Goal: Information Seeking & Learning: Learn about a topic

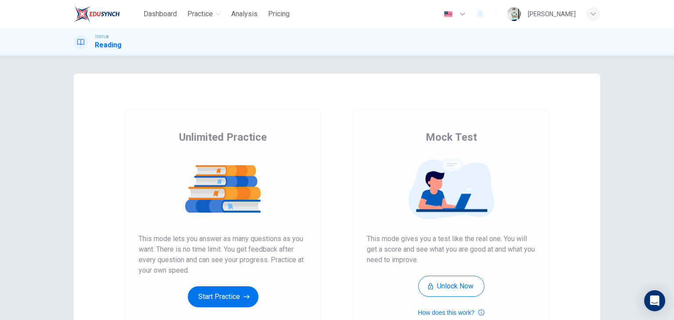
scroll to position [104, 0]
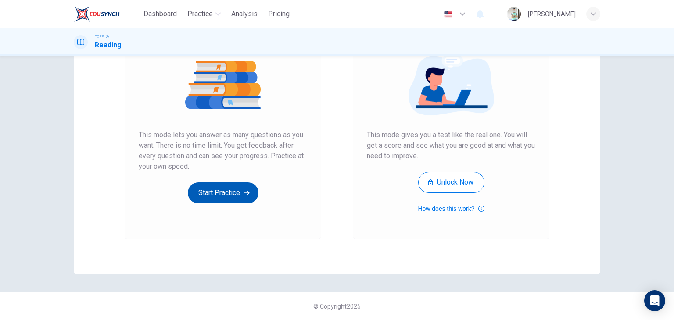
click at [232, 190] on button "Start Practice" at bounding box center [223, 193] width 71 height 21
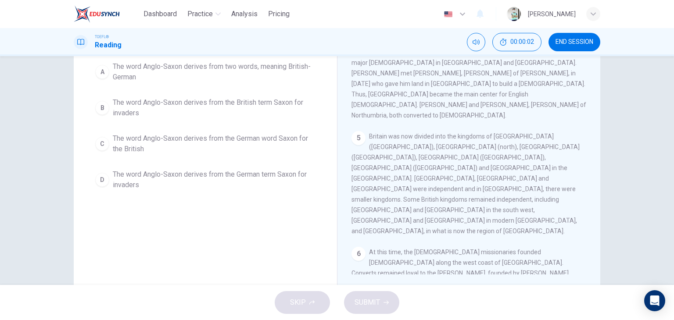
scroll to position [111, 0]
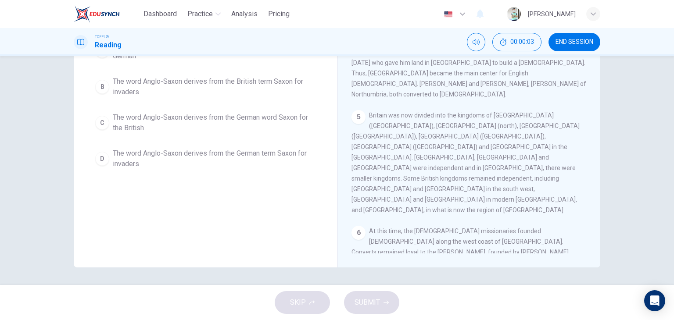
click at [176, 165] on span "The word Anglo-Saxon derives from the German term Saxon for invaders" at bounding box center [214, 158] width 203 height 21
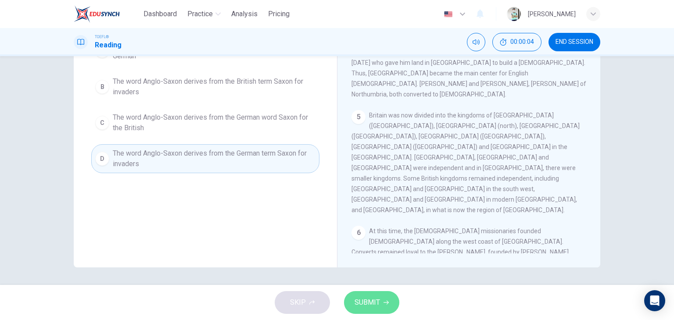
click at [384, 302] on icon "button" at bounding box center [385, 303] width 5 height 4
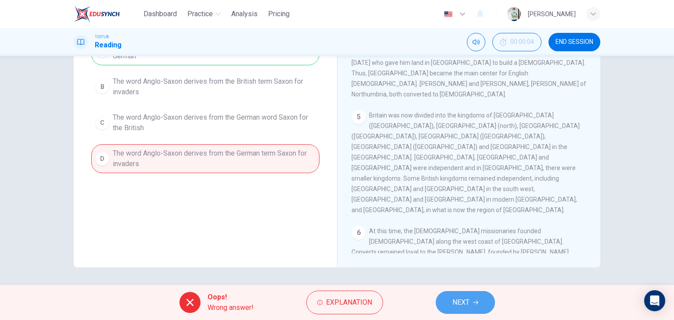
click at [454, 303] on span "NEXT" at bounding box center [460, 303] width 17 height 12
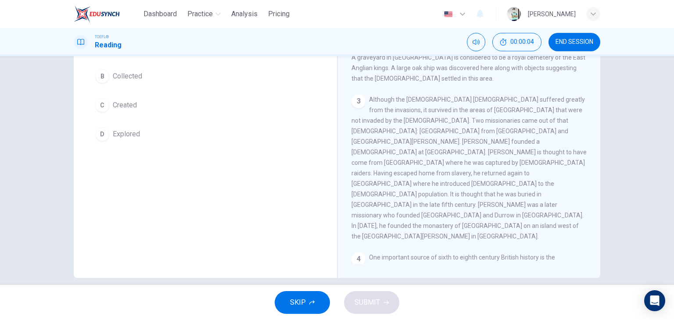
scroll to position [97, 0]
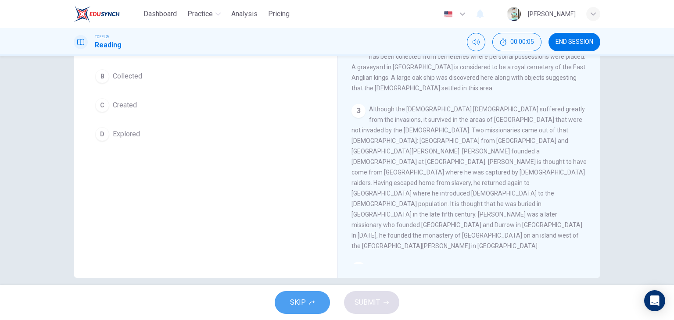
click at [297, 304] on span "SKIP" at bounding box center [298, 303] width 16 height 12
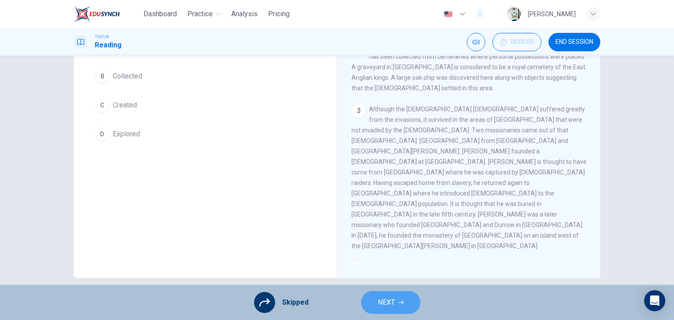
drag, startPoint x: 386, startPoint y: 303, endPoint x: 390, endPoint y: 299, distance: 5.3
click at [390, 299] on span "NEXT" at bounding box center [386, 303] width 17 height 12
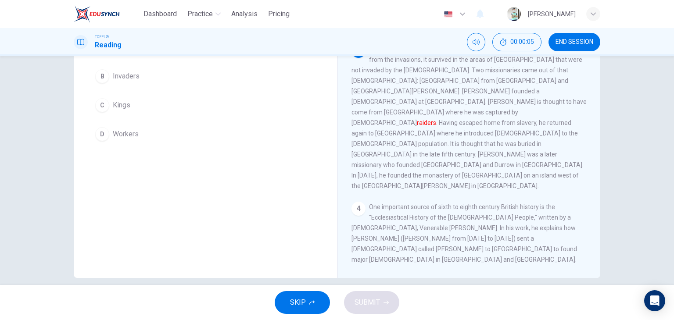
scroll to position [162, 0]
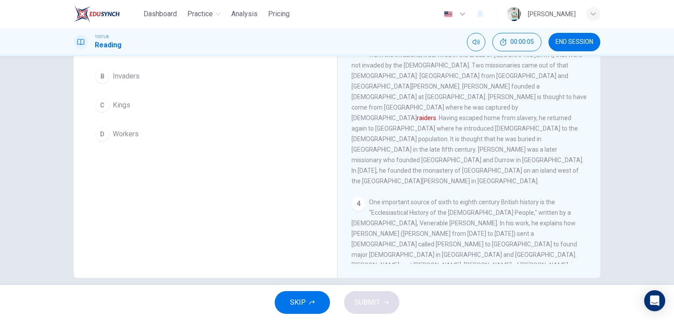
click at [306, 304] on button "SKIP" at bounding box center [302, 302] width 55 height 23
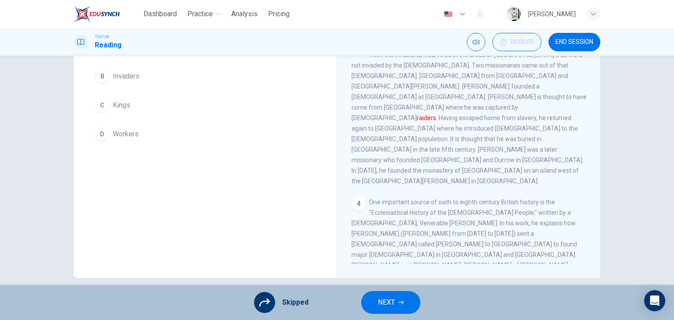
click at [374, 309] on button "NEXT" at bounding box center [390, 302] width 59 height 23
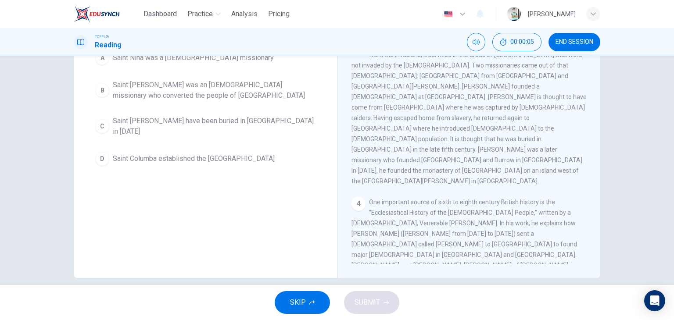
scroll to position [111, 0]
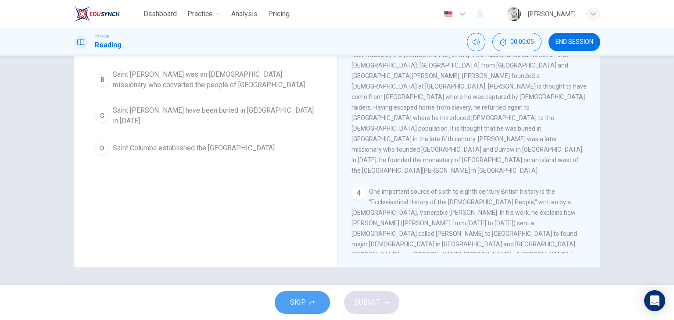
click at [296, 304] on span "SKIP" at bounding box center [298, 303] width 16 height 12
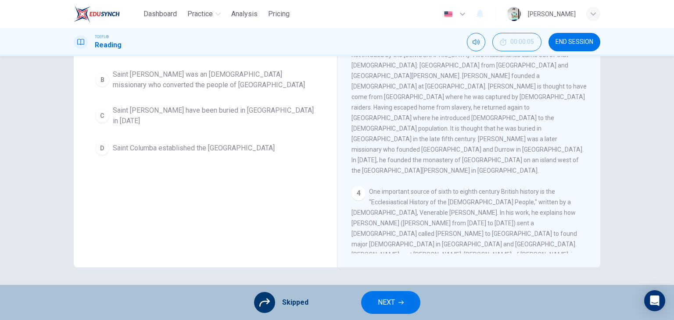
click at [370, 303] on button "NEXT" at bounding box center [390, 302] width 59 height 23
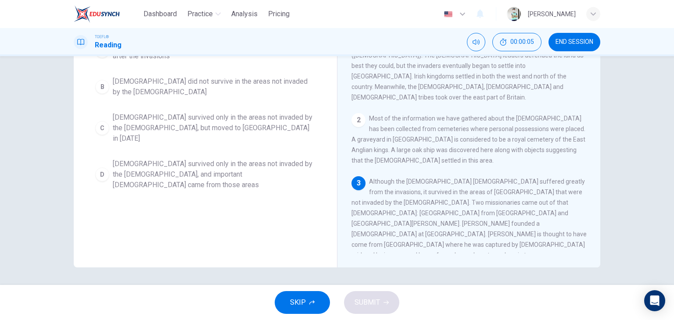
scroll to position [0, 0]
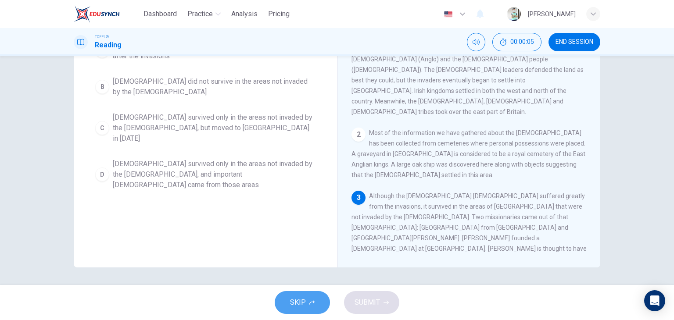
click at [312, 303] on icon "button" at bounding box center [311, 302] width 5 height 5
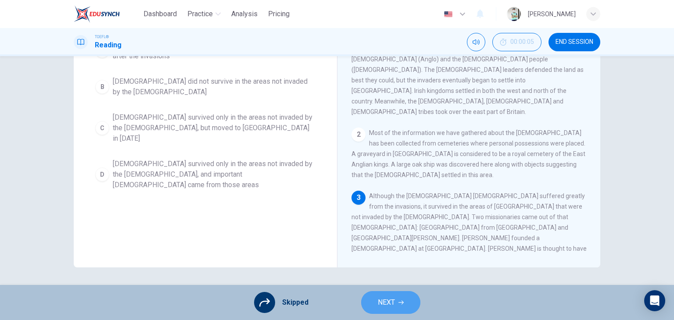
click at [373, 302] on button "NEXT" at bounding box center [390, 302] width 59 height 23
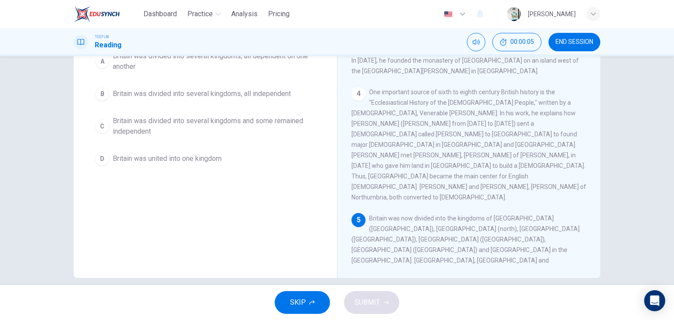
scroll to position [280, 0]
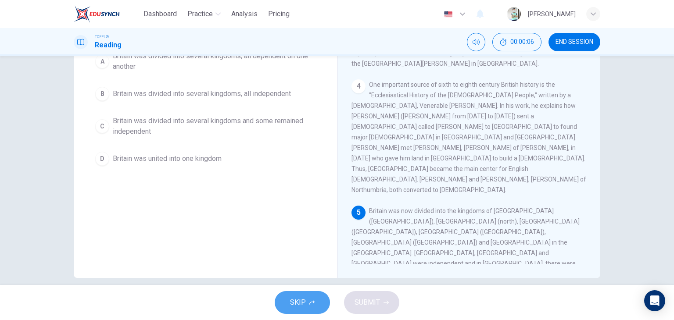
click at [319, 304] on button "SKIP" at bounding box center [302, 302] width 55 height 23
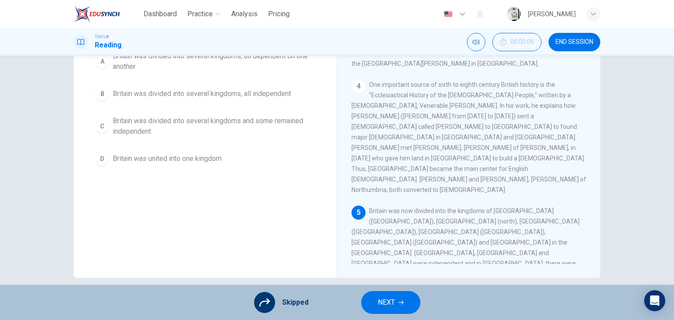
click at [377, 301] on button "NEXT" at bounding box center [390, 302] width 59 height 23
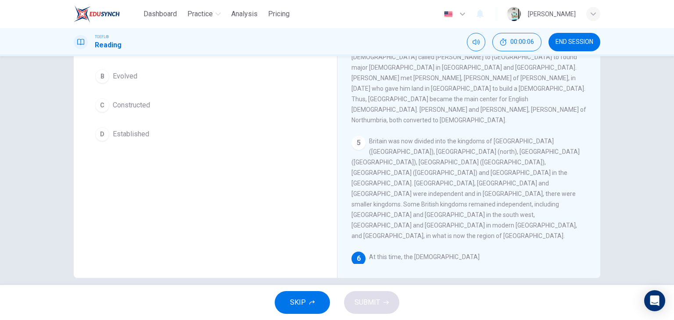
scroll to position [365, 0]
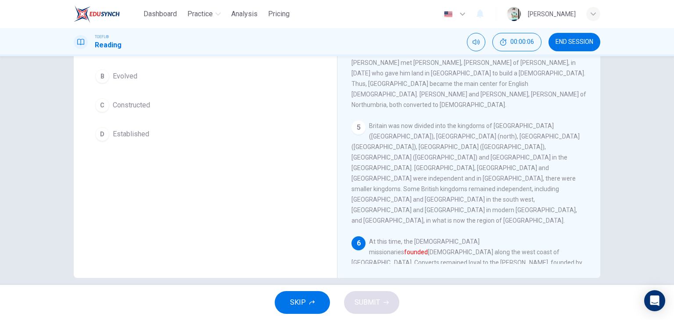
click at [323, 301] on button "SKIP" at bounding box center [302, 302] width 55 height 23
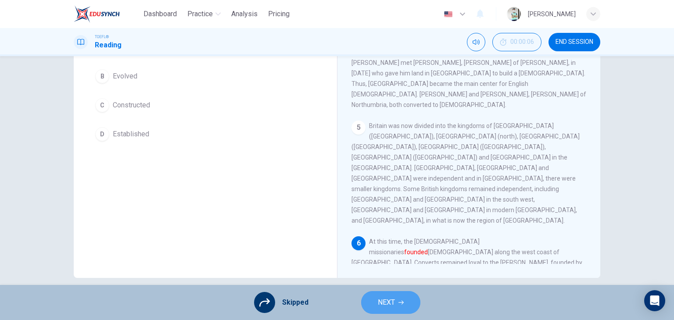
click at [379, 300] on span "NEXT" at bounding box center [386, 303] width 17 height 12
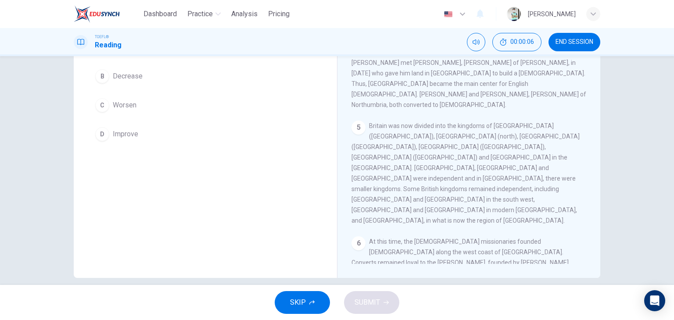
click at [321, 299] on button "SKIP" at bounding box center [302, 302] width 55 height 23
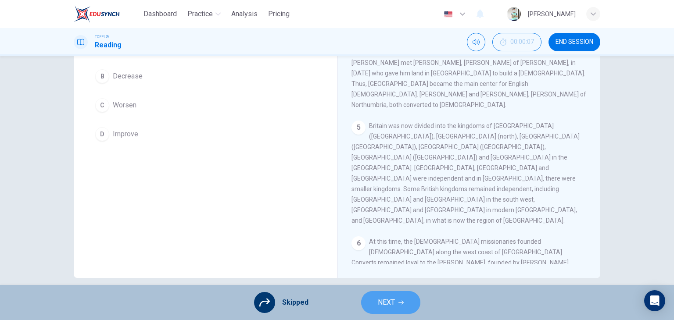
click at [369, 305] on button "NEXT" at bounding box center [390, 302] width 59 height 23
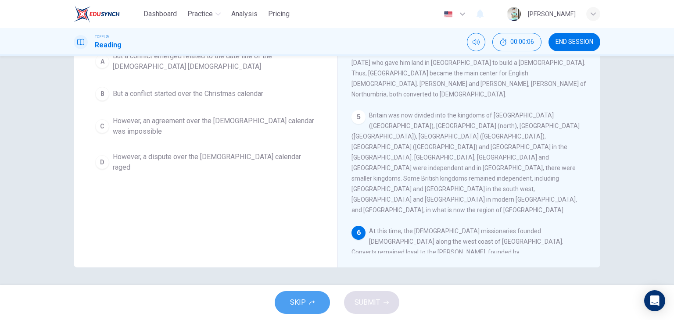
click at [320, 302] on button "SKIP" at bounding box center [302, 302] width 55 height 23
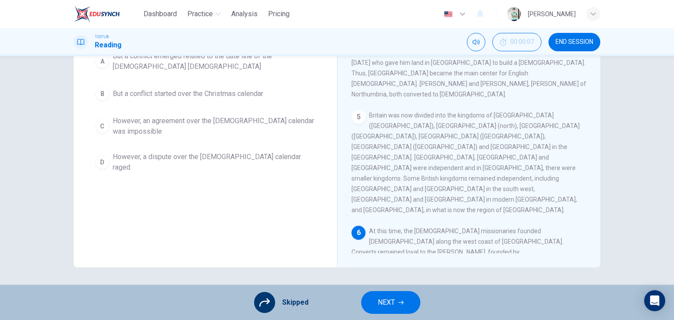
click at [375, 304] on button "NEXT" at bounding box center [390, 302] width 59 height 23
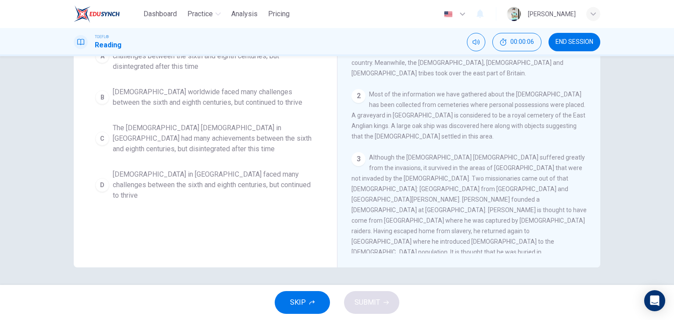
scroll to position [0, 0]
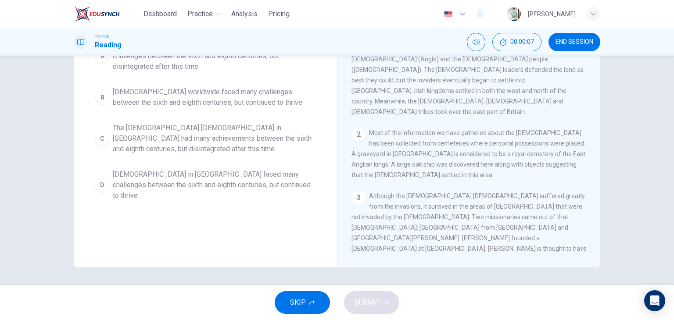
click at [309, 299] on button "SKIP" at bounding box center [302, 302] width 55 height 23
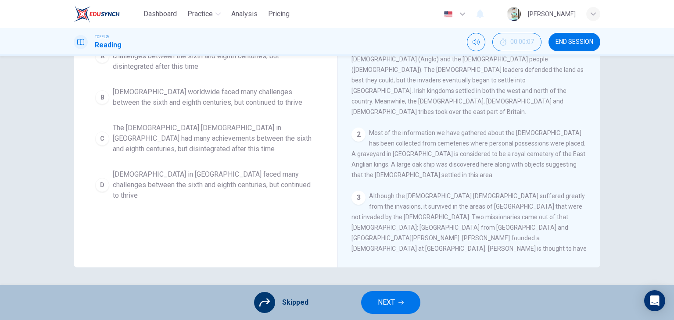
click at [385, 308] on button "NEXT" at bounding box center [390, 302] width 59 height 23
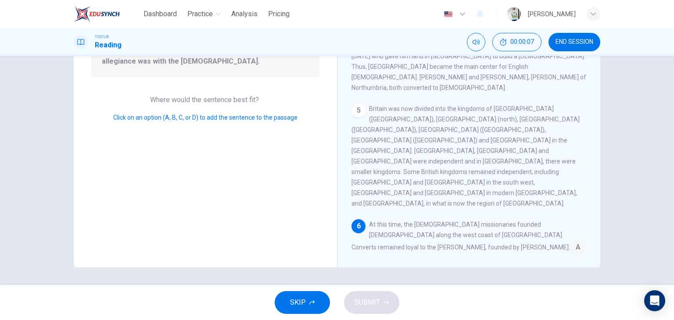
scroll to position [373, 0]
click at [322, 306] on button "SKIP" at bounding box center [302, 302] width 55 height 23
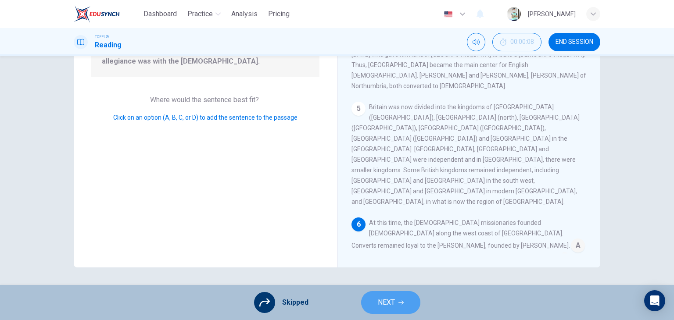
click at [374, 305] on button "NEXT" at bounding box center [390, 302] width 59 height 23
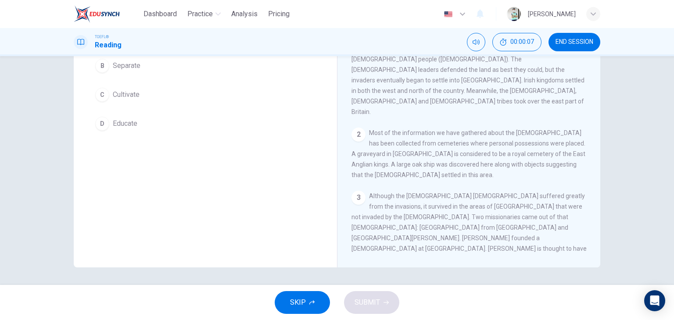
click at [316, 299] on button "SKIP" at bounding box center [302, 302] width 55 height 23
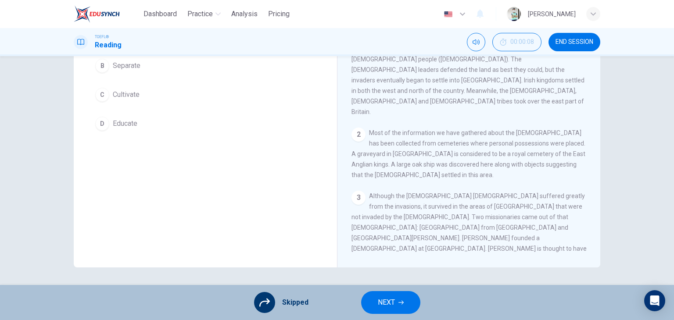
click at [366, 303] on button "NEXT" at bounding box center [390, 302] width 59 height 23
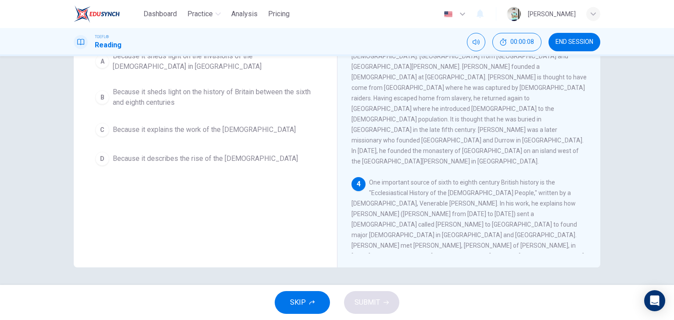
scroll to position [193, 0]
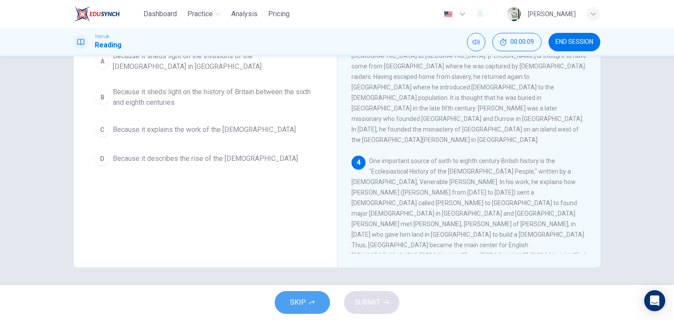
click at [318, 301] on button "SKIP" at bounding box center [302, 302] width 55 height 23
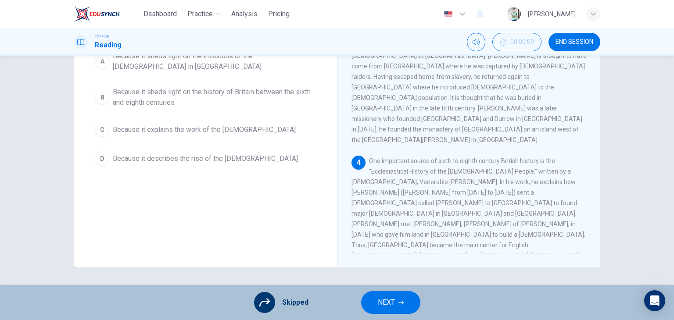
click at [368, 304] on button "NEXT" at bounding box center [390, 302] width 59 height 23
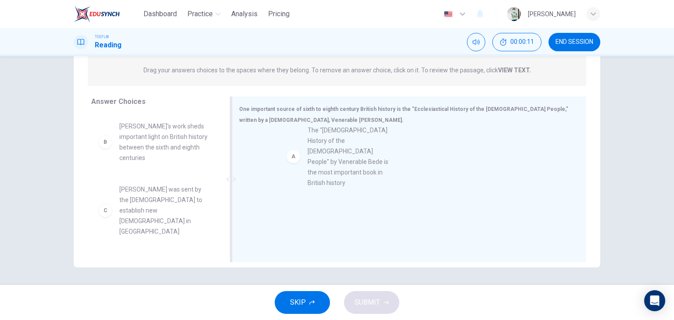
drag, startPoint x: 145, startPoint y: 162, endPoint x: 338, endPoint y: 166, distance: 193.1
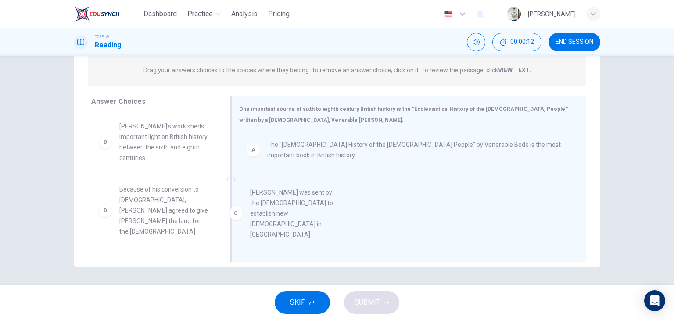
drag, startPoint x: 177, startPoint y: 190, endPoint x: 288, endPoint y: 203, distance: 111.8
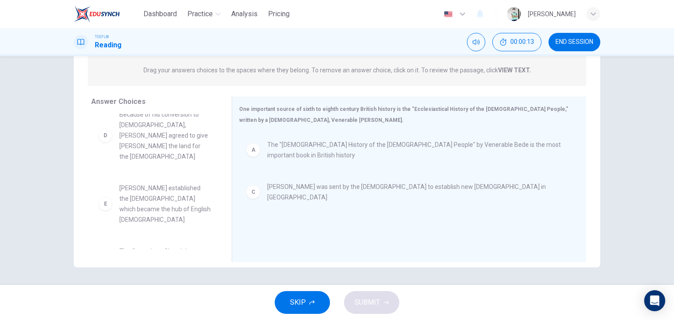
scroll to position [90, 0]
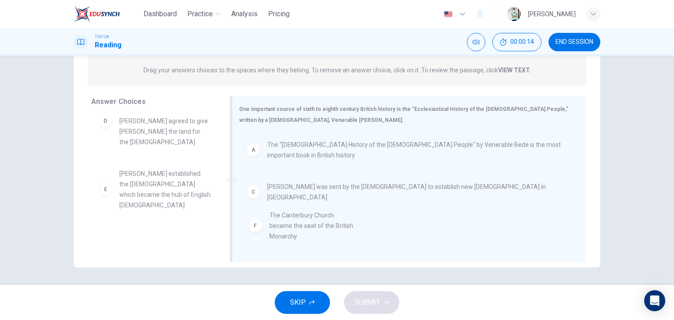
drag, startPoint x: 174, startPoint y: 223, endPoint x: 336, endPoint y: 223, distance: 161.5
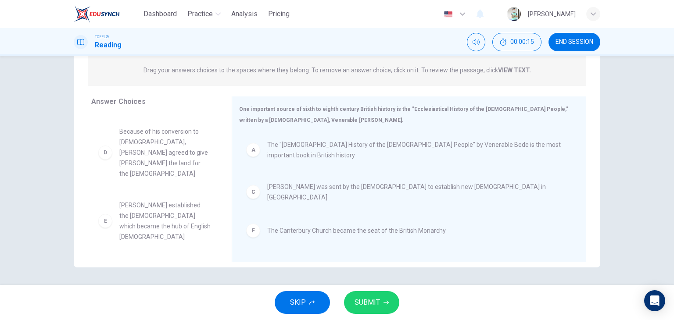
scroll to position [37, 0]
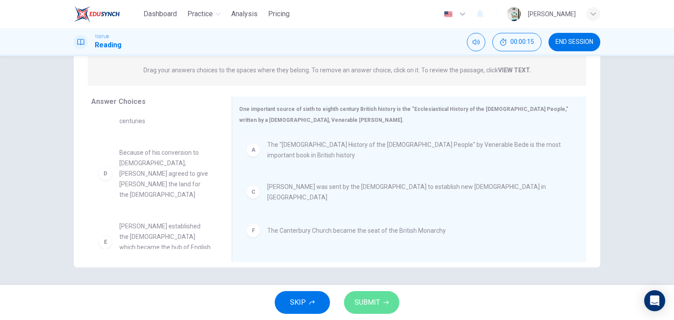
click at [362, 301] on span "SUBMIT" at bounding box center [367, 303] width 25 height 12
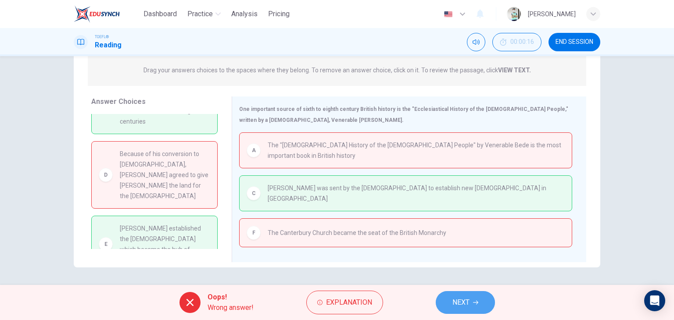
click at [453, 301] on span "NEXT" at bounding box center [460, 303] width 17 height 12
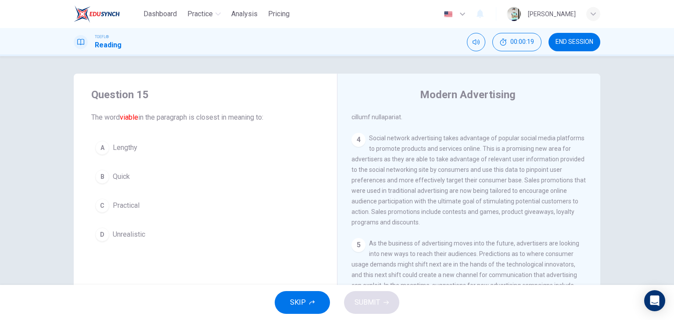
scroll to position [442, 0]
click at [310, 302] on icon "button" at bounding box center [311, 302] width 5 height 5
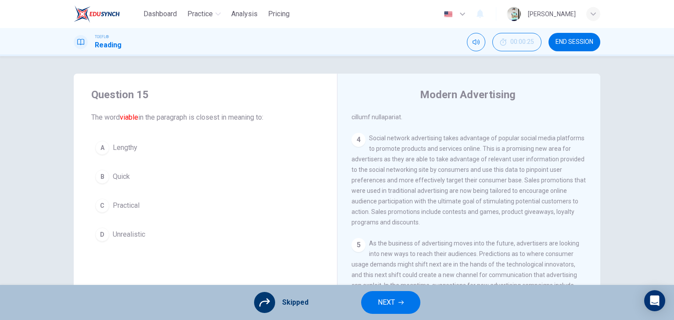
click at [387, 303] on span "NEXT" at bounding box center [386, 303] width 17 height 12
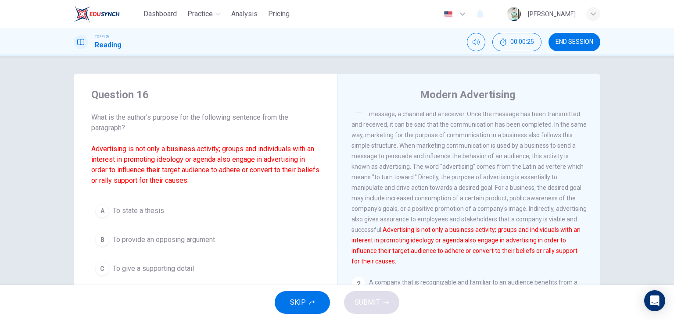
scroll to position [0, 0]
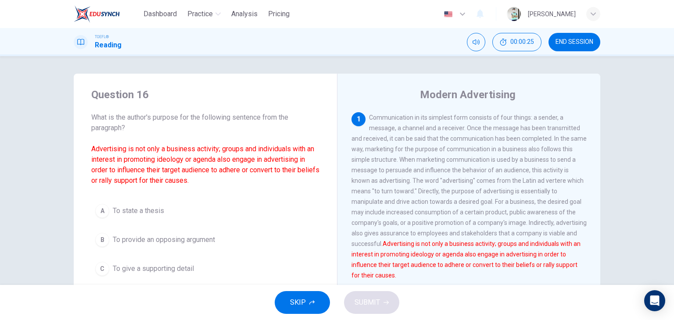
click at [291, 303] on span "SKIP" at bounding box center [298, 303] width 16 height 12
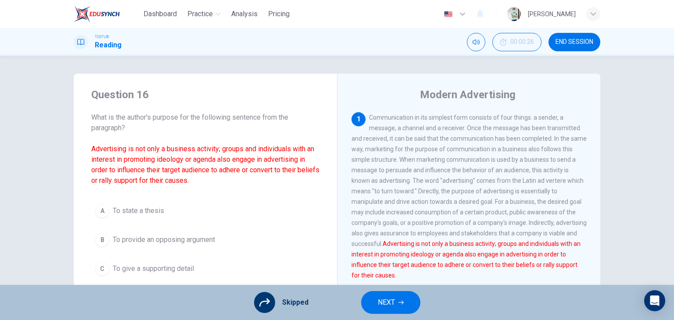
click at [369, 302] on button "NEXT" at bounding box center [390, 302] width 59 height 23
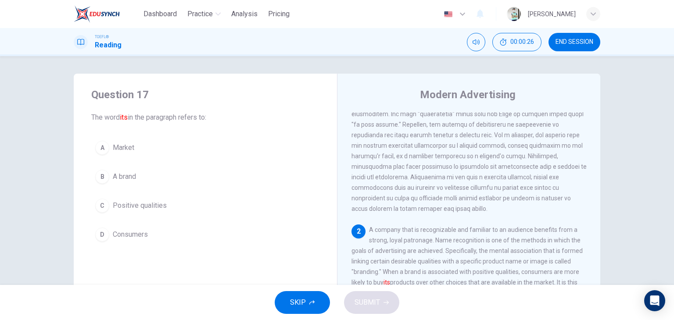
scroll to position [107, 0]
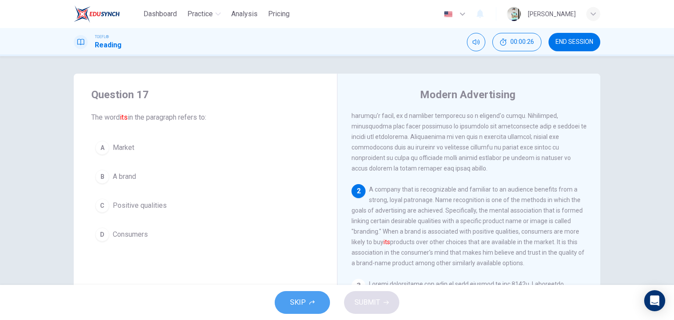
click at [301, 295] on button "SKIP" at bounding box center [302, 302] width 55 height 23
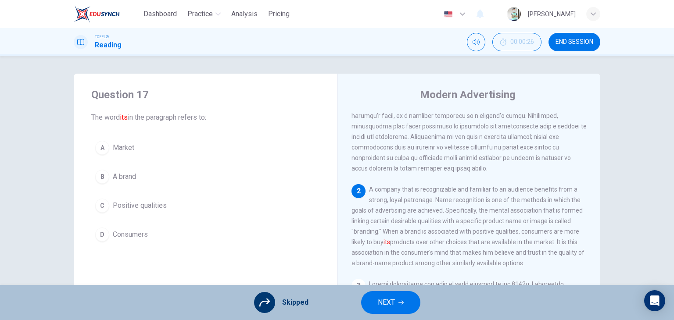
click at [369, 298] on button "NEXT" at bounding box center [390, 302] width 59 height 23
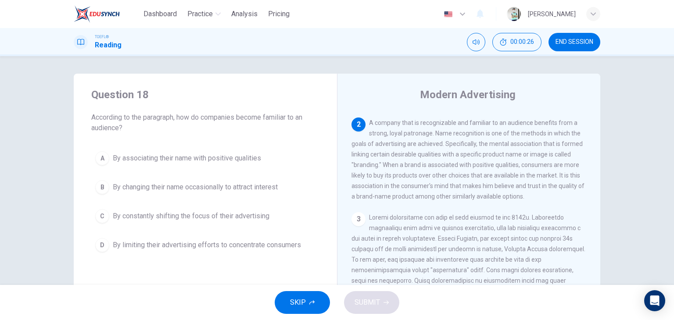
scroll to position [184, 0]
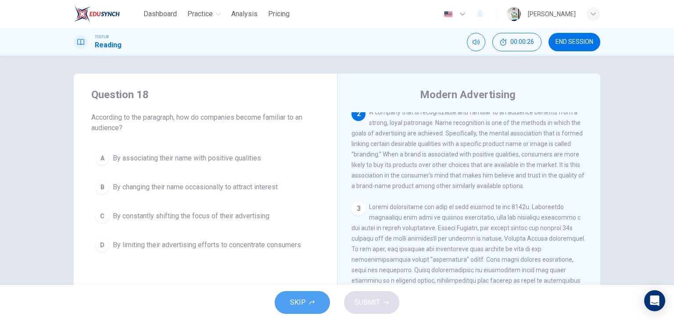
click at [305, 301] on span "SKIP" at bounding box center [298, 303] width 16 height 12
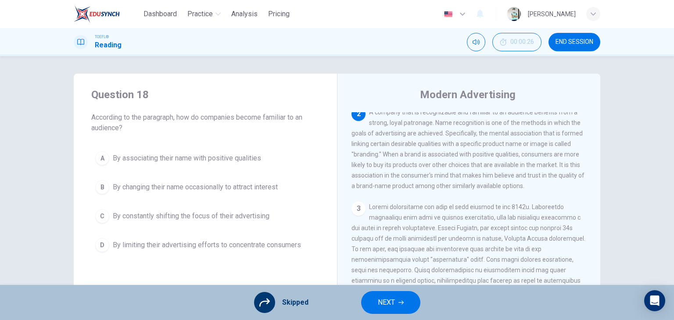
click at [378, 299] on span "NEXT" at bounding box center [386, 303] width 17 height 12
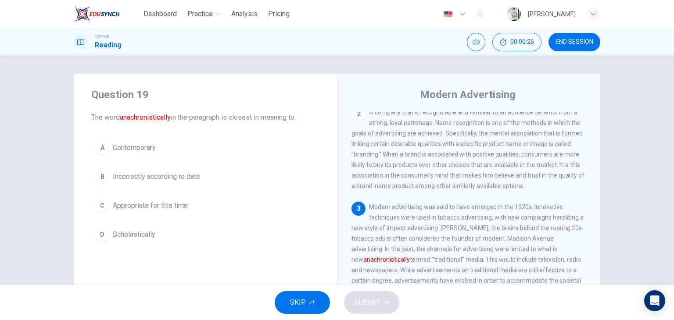
scroll to position [281, 0]
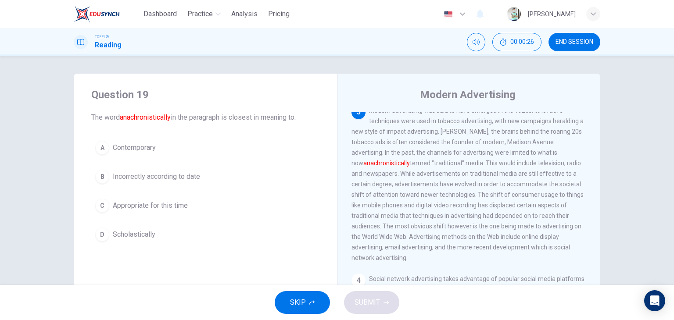
click at [313, 302] on icon "button" at bounding box center [311, 302] width 5 height 5
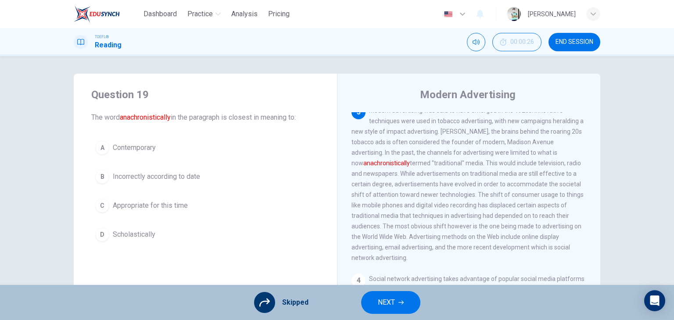
click at [381, 304] on span "NEXT" at bounding box center [386, 303] width 17 height 12
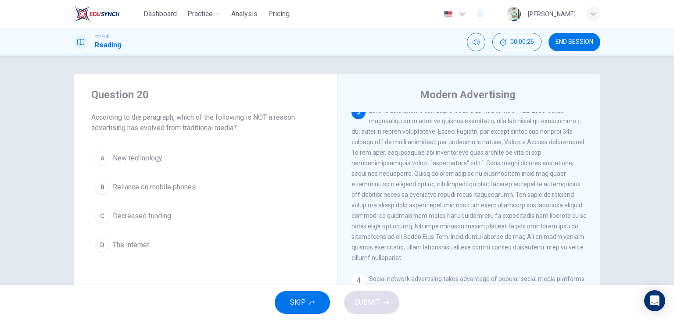
scroll to position [282, 0]
click at [317, 308] on button "SKIP" at bounding box center [302, 302] width 55 height 23
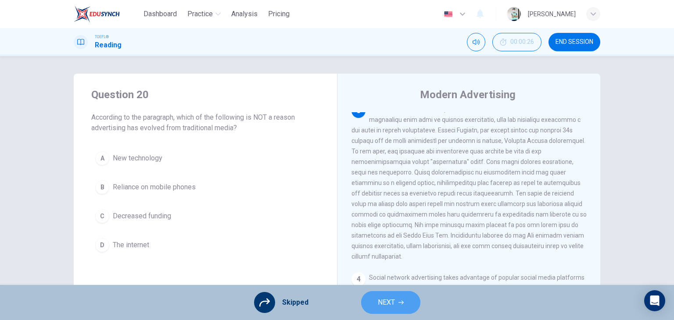
click at [374, 304] on button "NEXT" at bounding box center [390, 302] width 59 height 23
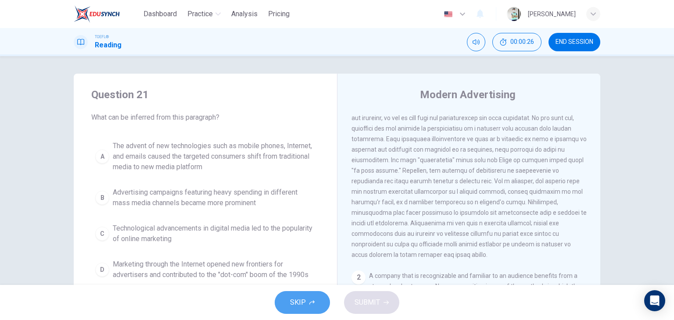
scroll to position [0, 0]
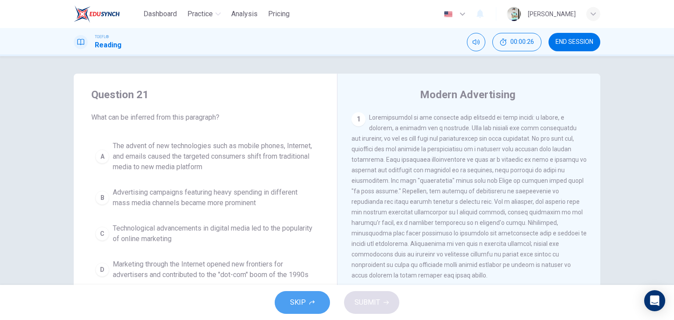
click at [308, 305] on button "SKIP" at bounding box center [302, 302] width 55 height 23
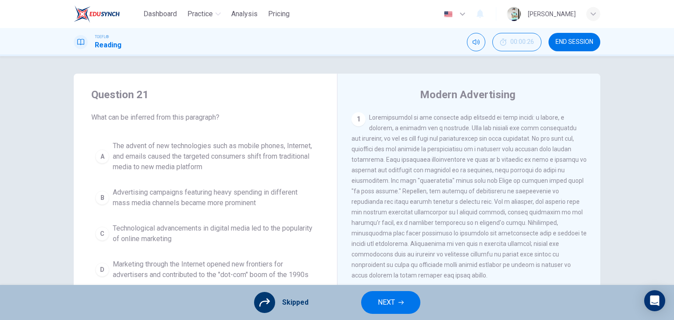
click at [365, 302] on button "NEXT" at bounding box center [390, 302] width 59 height 23
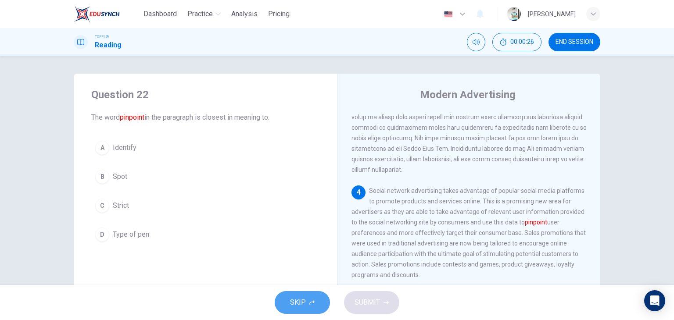
scroll to position [389, 0]
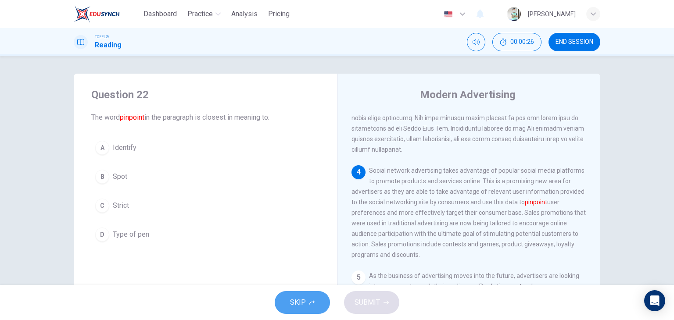
click at [281, 301] on button "SKIP" at bounding box center [302, 302] width 55 height 23
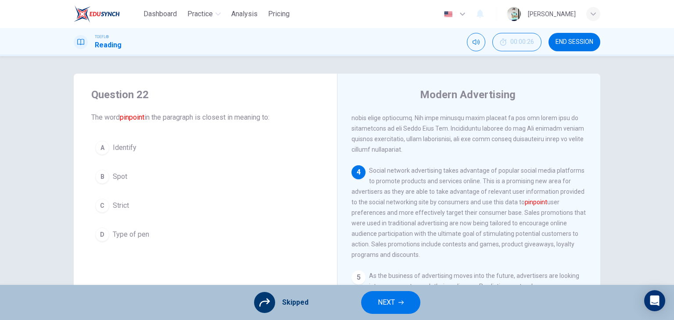
click at [369, 301] on button "NEXT" at bounding box center [390, 302] width 59 height 23
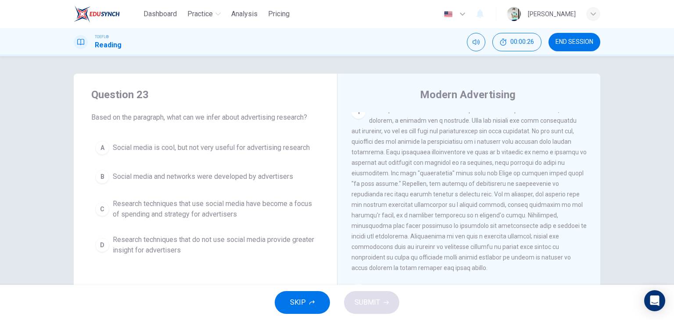
scroll to position [0, 0]
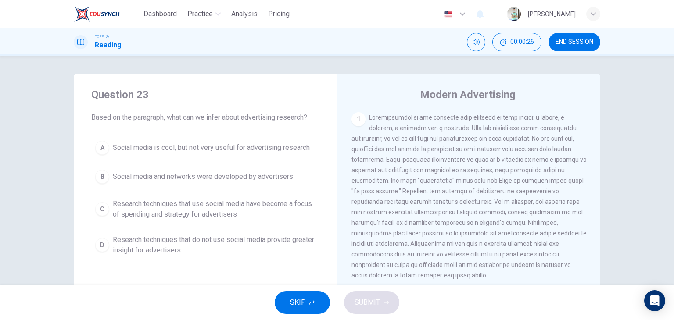
click at [316, 307] on button "SKIP" at bounding box center [302, 302] width 55 height 23
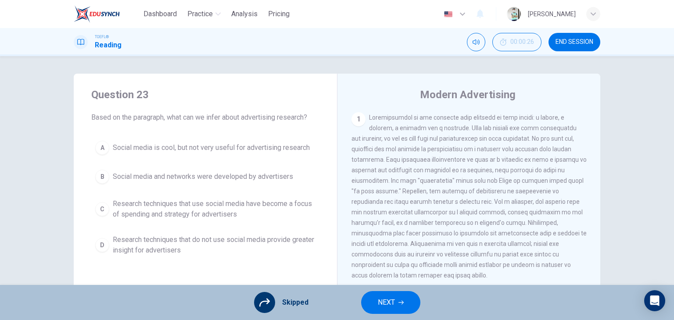
click at [370, 304] on button "NEXT" at bounding box center [390, 302] width 59 height 23
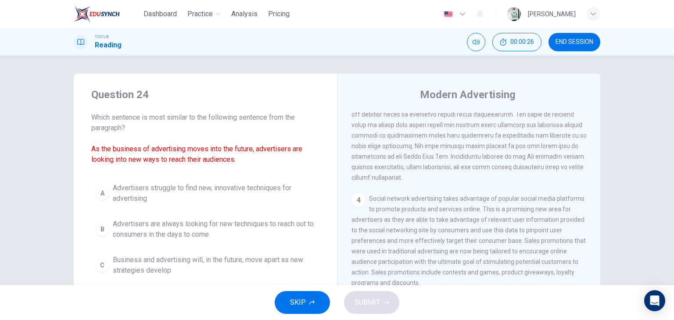
click at [317, 304] on button "SKIP" at bounding box center [302, 302] width 55 height 23
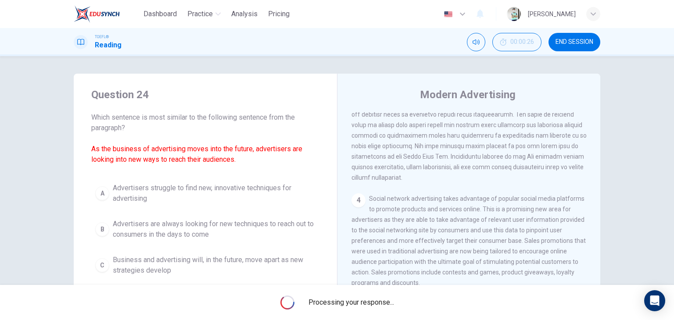
scroll to position [442, 0]
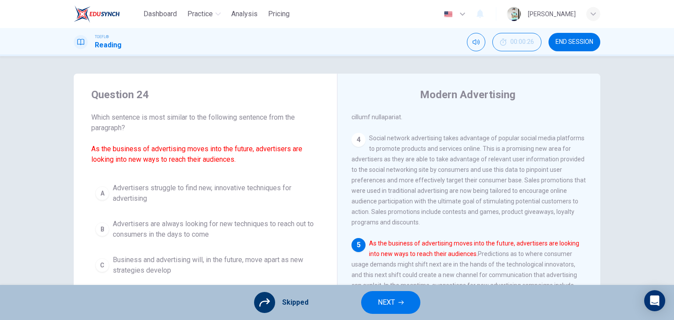
click at [374, 306] on button "NEXT" at bounding box center [390, 302] width 59 height 23
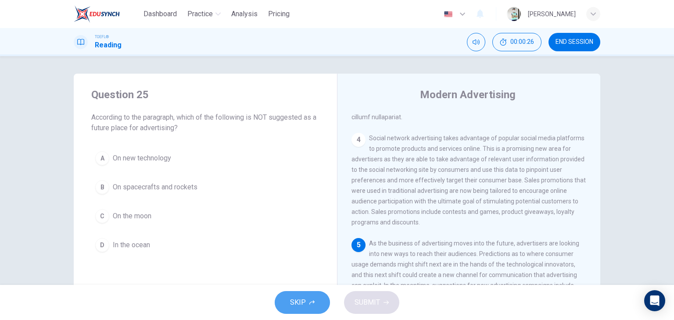
click at [318, 306] on button "SKIP" at bounding box center [302, 302] width 55 height 23
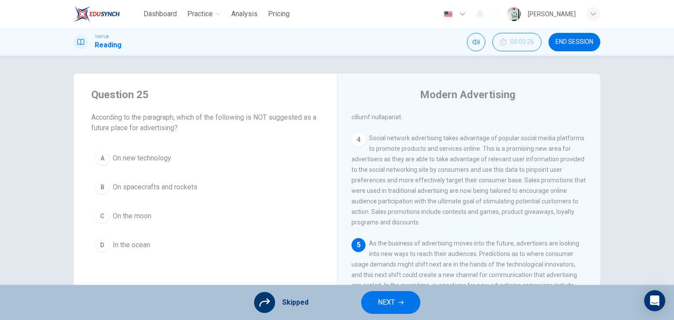
click at [368, 305] on button "NEXT" at bounding box center [390, 302] width 59 height 23
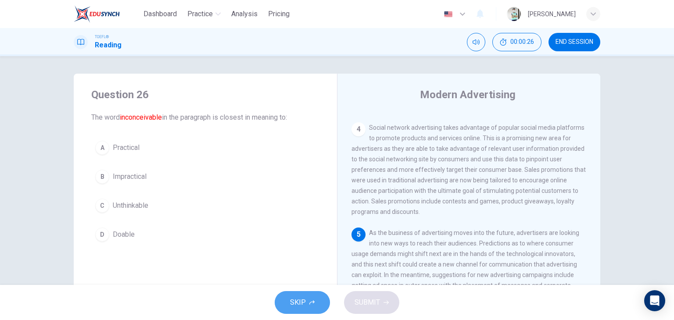
click at [302, 308] on span "SKIP" at bounding box center [298, 303] width 16 height 12
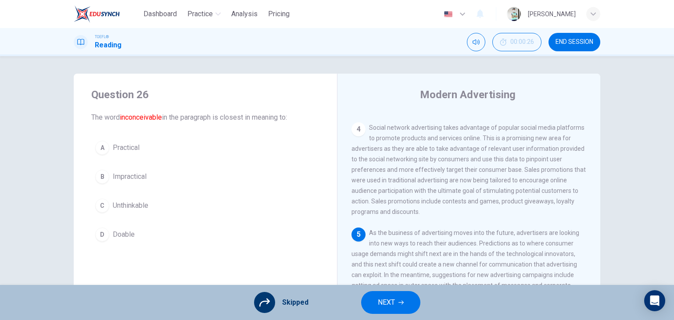
drag, startPoint x: 373, startPoint y: 302, endPoint x: 359, endPoint y: 304, distance: 13.3
click at [373, 301] on button "NEXT" at bounding box center [390, 302] width 59 height 23
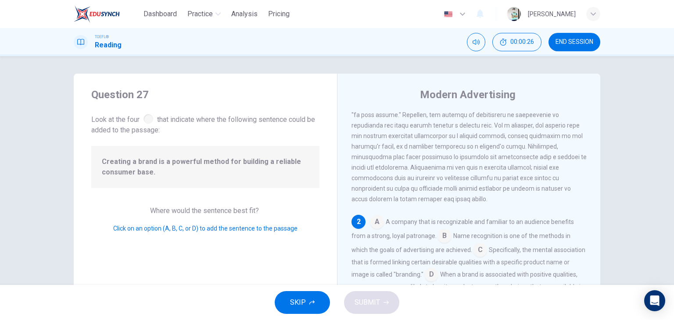
scroll to position [107, 0]
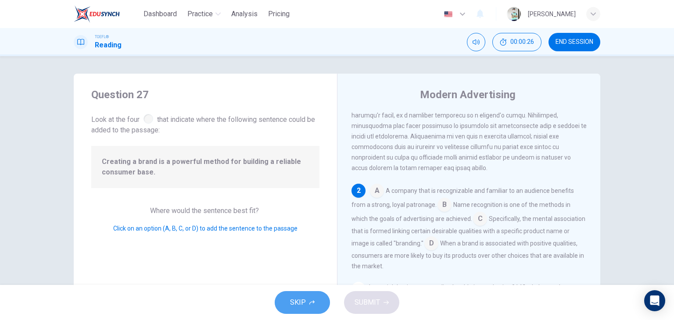
drag, startPoint x: 309, startPoint y: 301, endPoint x: 312, endPoint y: 297, distance: 5.3
click at [312, 297] on button "SKIP" at bounding box center [302, 302] width 55 height 23
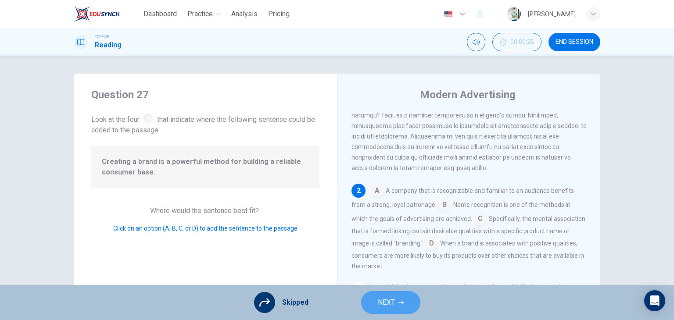
click at [387, 302] on span "NEXT" at bounding box center [386, 303] width 17 height 12
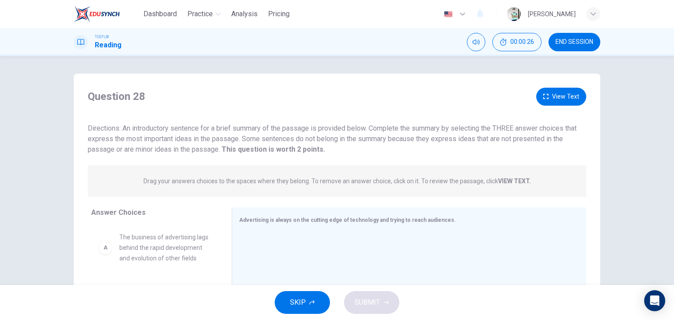
click at [312, 305] on icon "button" at bounding box center [311, 302] width 5 height 5
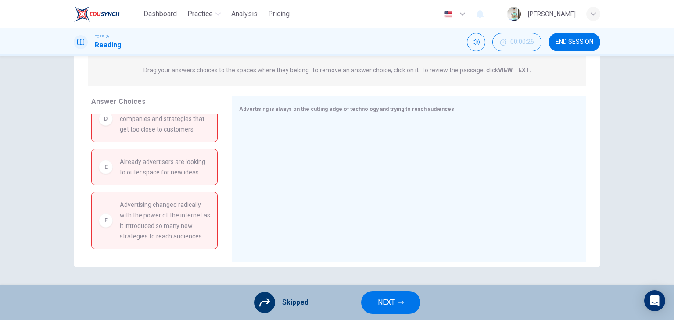
scroll to position [188, 0]
click at [379, 309] on button "NEXT" at bounding box center [390, 302] width 59 height 23
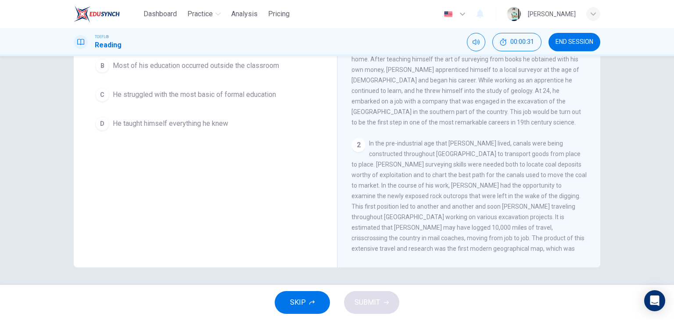
scroll to position [377, 0]
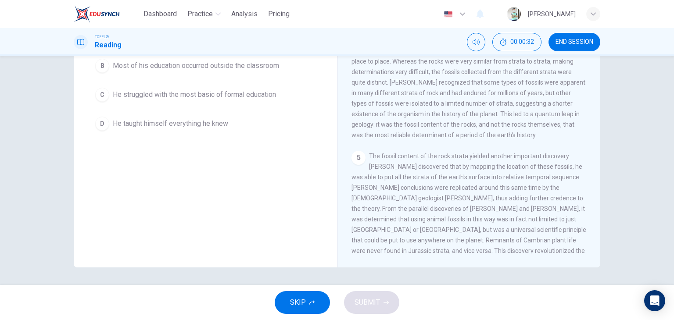
click at [319, 308] on button "SKIP" at bounding box center [302, 302] width 55 height 23
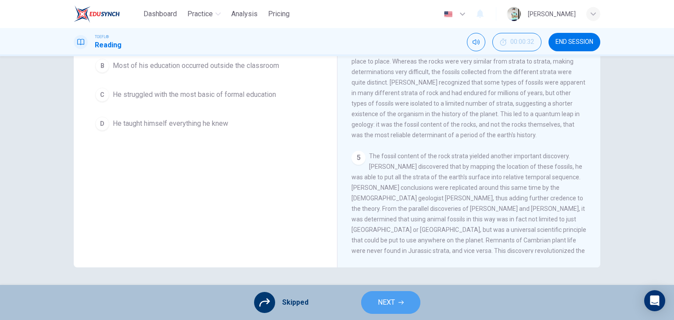
click at [394, 311] on button "NEXT" at bounding box center [390, 302] width 59 height 23
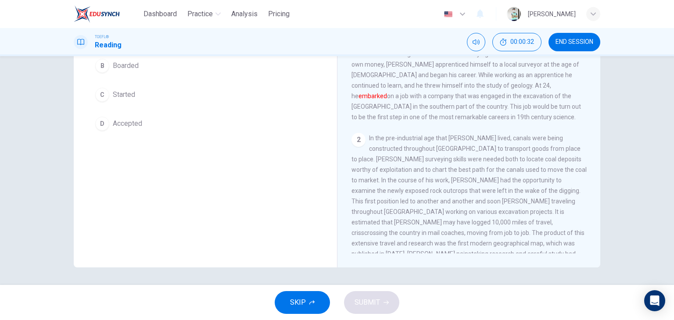
scroll to position [0, 0]
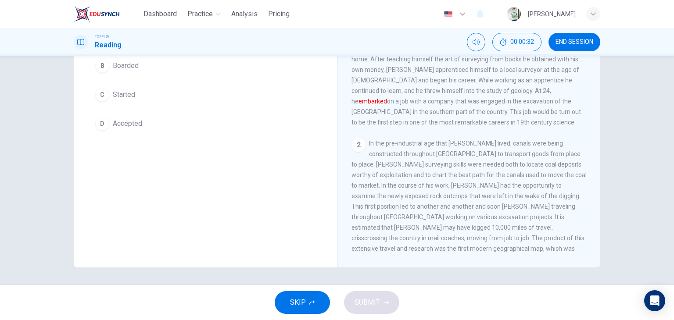
click at [316, 305] on button "SKIP" at bounding box center [302, 302] width 55 height 23
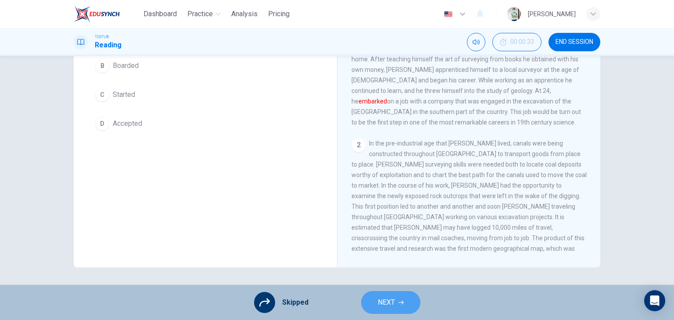
click at [378, 304] on span "NEXT" at bounding box center [386, 303] width 17 height 12
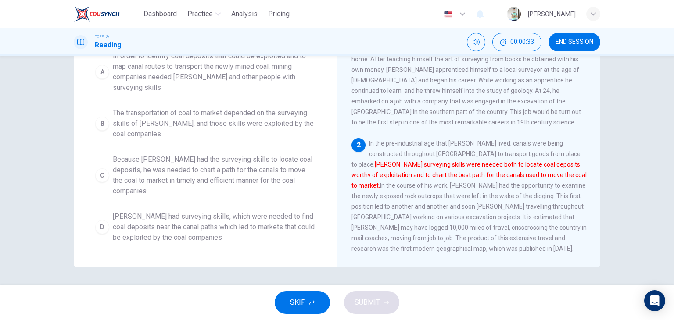
scroll to position [96, 0]
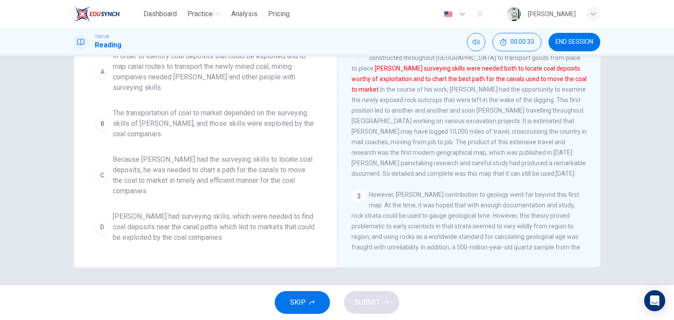
click at [319, 303] on button "SKIP" at bounding box center [302, 302] width 55 height 23
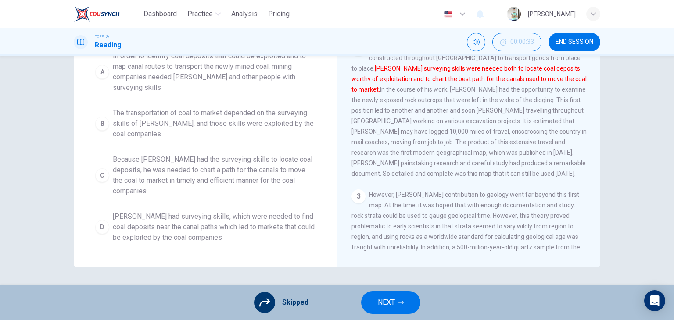
click at [358, 303] on div "Skipped NEXT" at bounding box center [337, 302] width 674 height 35
click at [363, 303] on button "NEXT" at bounding box center [390, 302] width 59 height 23
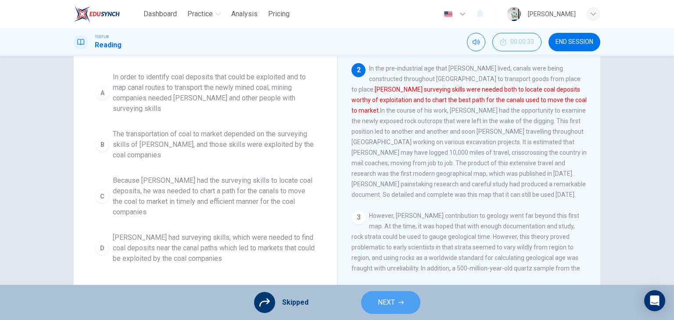
scroll to position [130, 0]
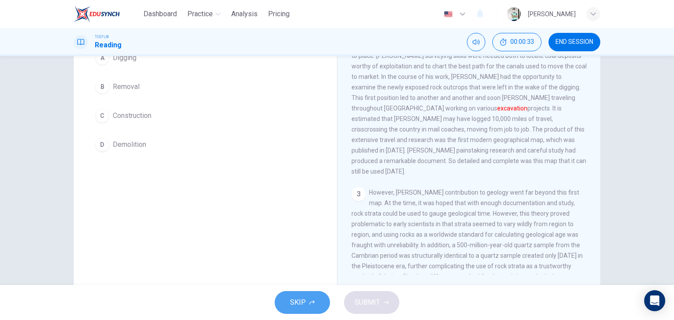
click at [294, 305] on span "SKIP" at bounding box center [298, 303] width 16 height 12
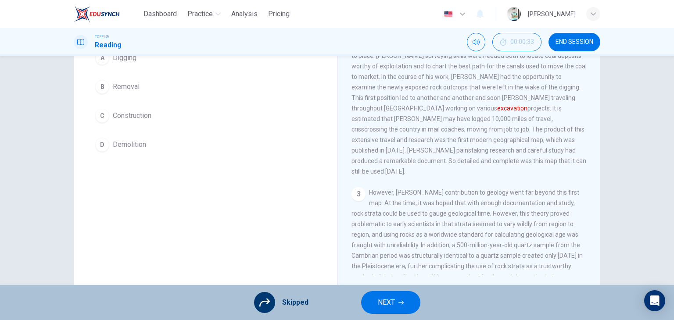
click at [371, 298] on button "NEXT" at bounding box center [390, 302] width 59 height 23
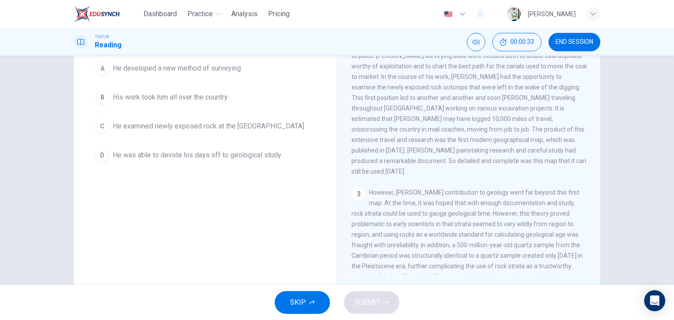
scroll to position [100, 0]
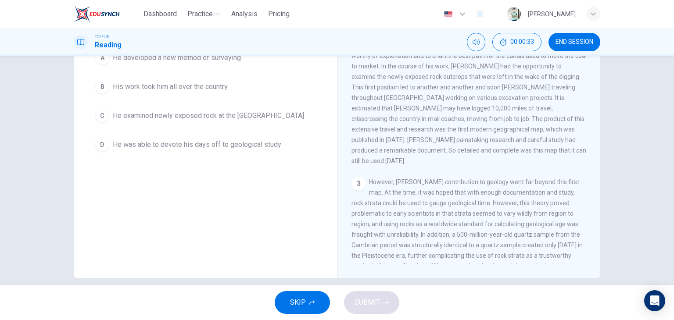
click at [321, 296] on button "SKIP" at bounding box center [302, 302] width 55 height 23
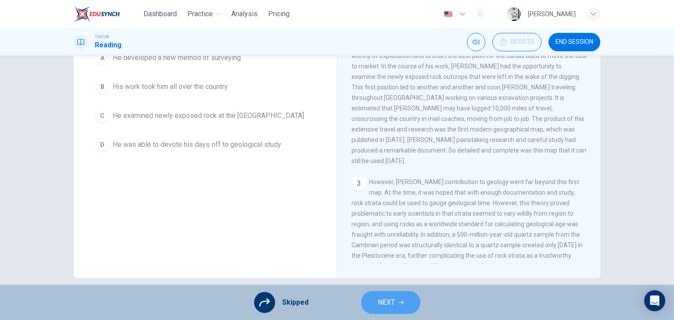
click at [374, 304] on button "NEXT" at bounding box center [390, 302] width 59 height 23
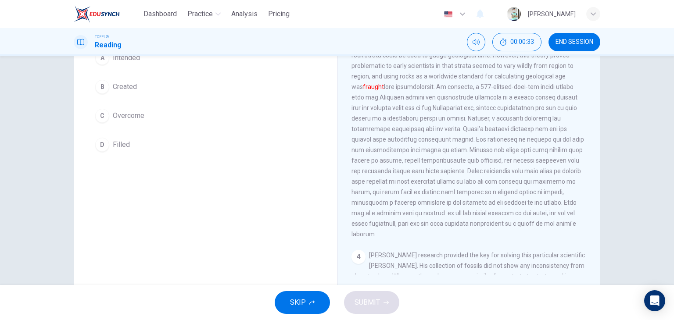
scroll to position [0, 0]
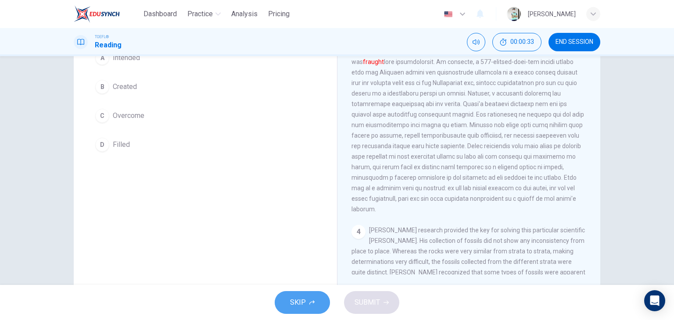
click at [314, 304] on button "SKIP" at bounding box center [302, 302] width 55 height 23
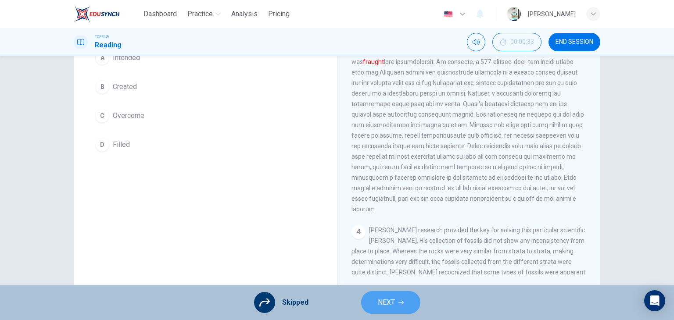
click at [382, 305] on span "NEXT" at bounding box center [386, 303] width 17 height 12
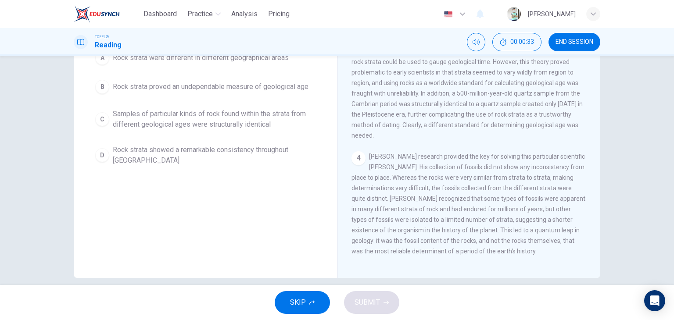
click at [311, 303] on icon "button" at bounding box center [311, 302] width 5 height 5
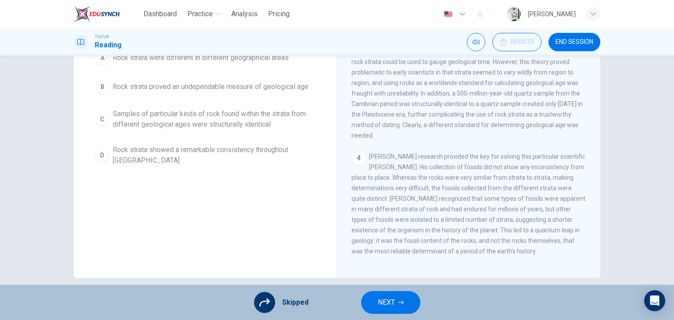
click at [366, 307] on button "NEXT" at bounding box center [390, 302] width 59 height 23
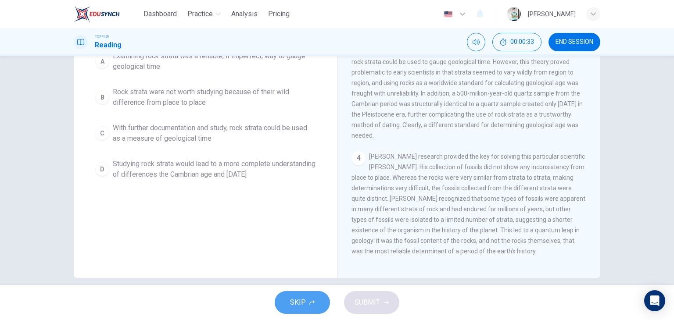
click at [314, 305] on icon "button" at bounding box center [311, 302] width 5 height 5
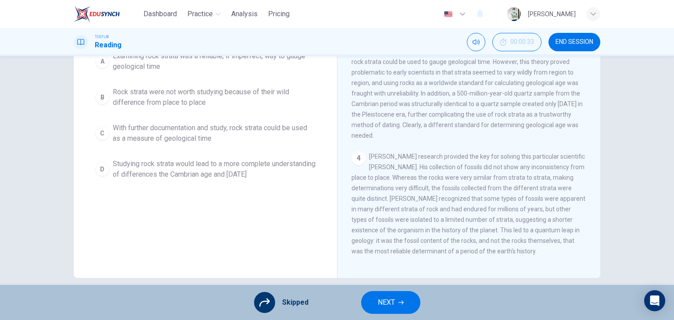
click at [372, 306] on button "NEXT" at bounding box center [390, 302] width 59 height 23
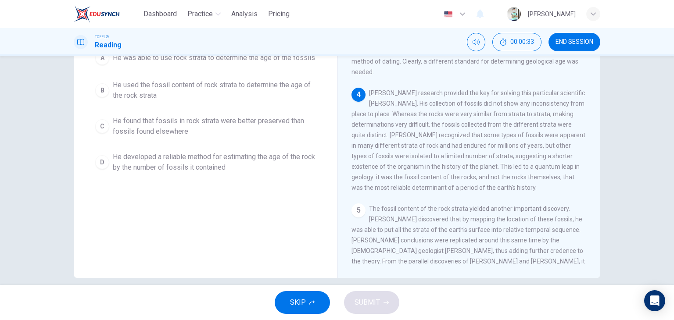
click at [326, 301] on button "SKIP" at bounding box center [302, 302] width 55 height 23
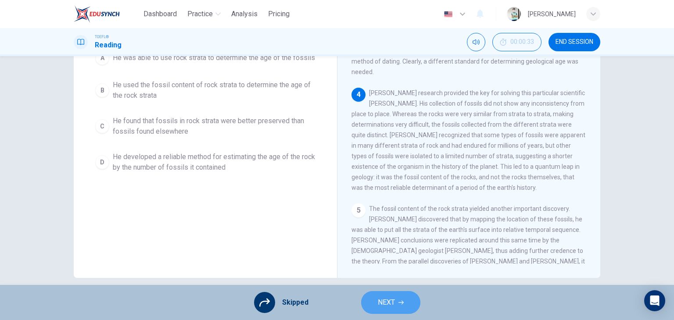
click at [374, 302] on button "NEXT" at bounding box center [390, 302] width 59 height 23
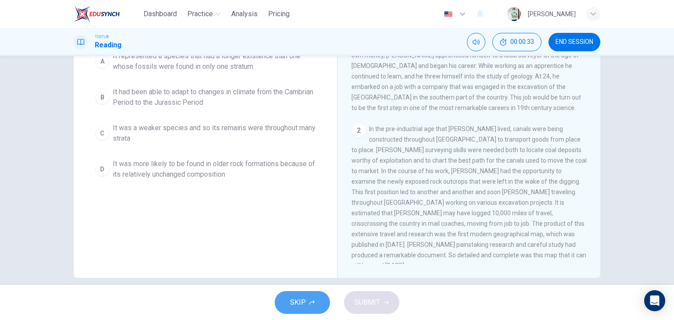
click at [310, 305] on icon "button" at bounding box center [311, 302] width 5 height 5
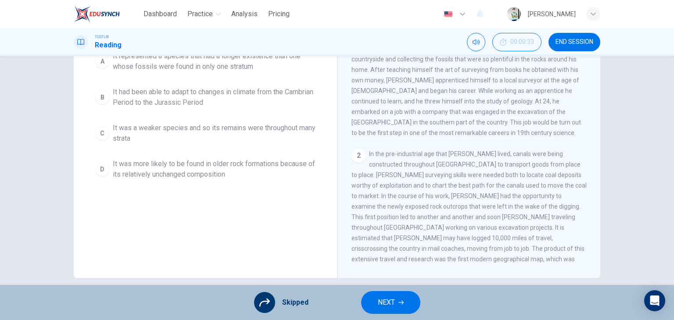
click at [381, 302] on span "NEXT" at bounding box center [386, 303] width 17 height 12
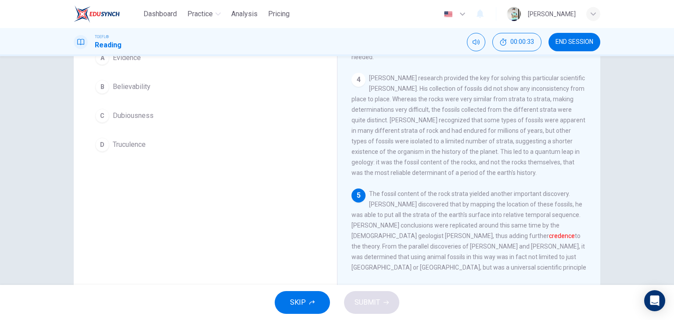
click at [303, 300] on span "SKIP" at bounding box center [298, 303] width 16 height 12
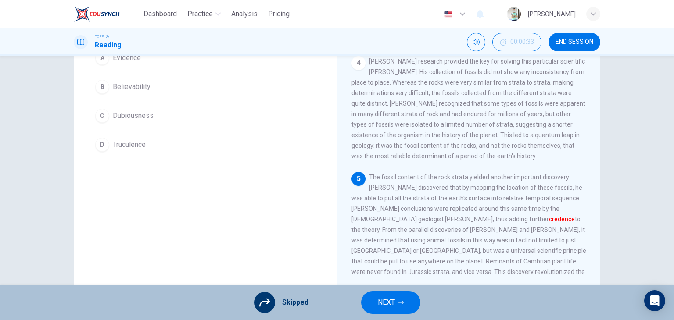
click at [375, 309] on button "NEXT" at bounding box center [390, 302] width 59 height 23
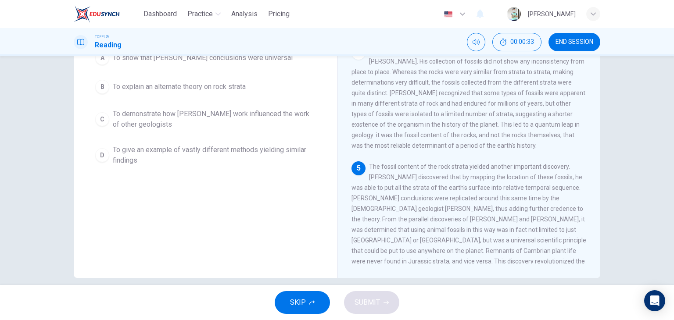
click at [316, 305] on button "SKIP" at bounding box center [302, 302] width 55 height 23
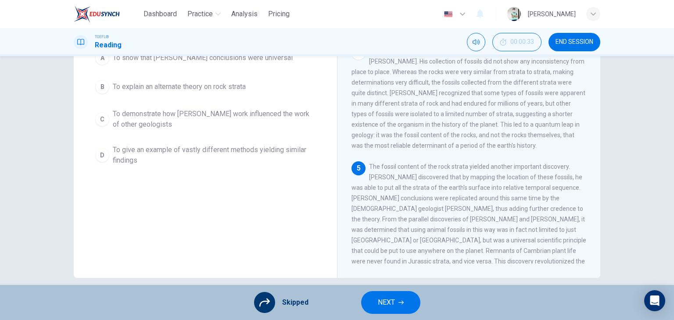
click at [371, 303] on button "NEXT" at bounding box center [390, 302] width 59 height 23
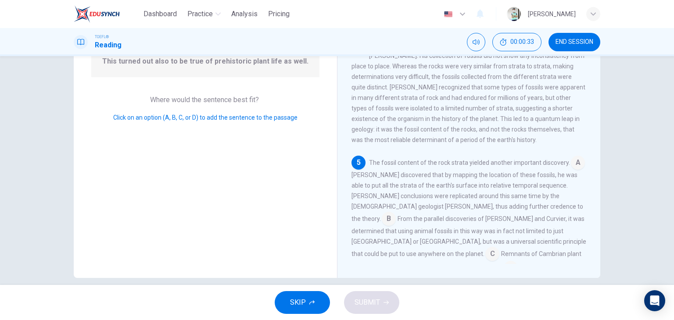
click at [320, 301] on button "SKIP" at bounding box center [302, 302] width 55 height 23
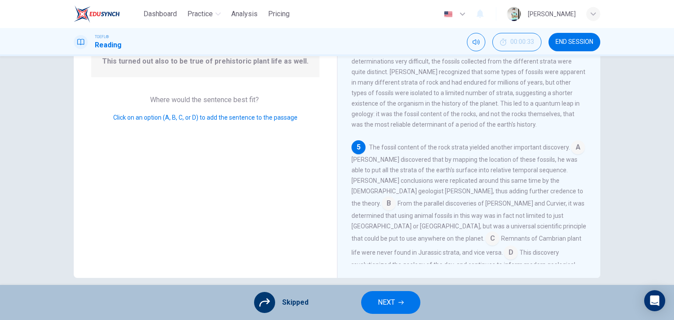
click at [379, 302] on span "NEXT" at bounding box center [386, 303] width 17 height 12
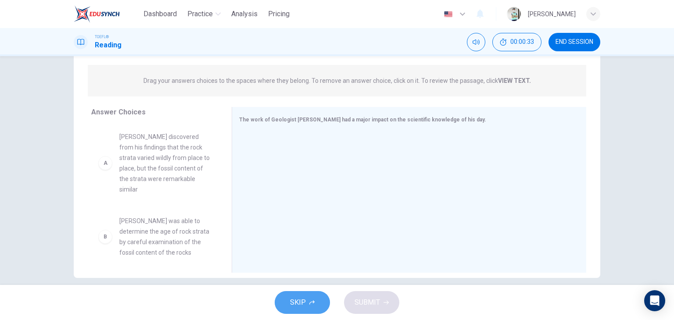
click at [317, 305] on button "SKIP" at bounding box center [302, 302] width 55 height 23
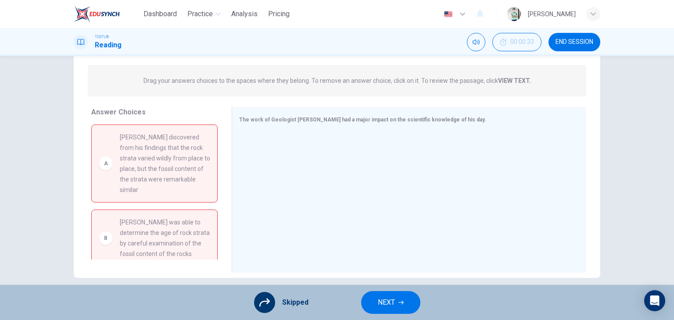
click at [369, 306] on button "NEXT" at bounding box center [390, 302] width 59 height 23
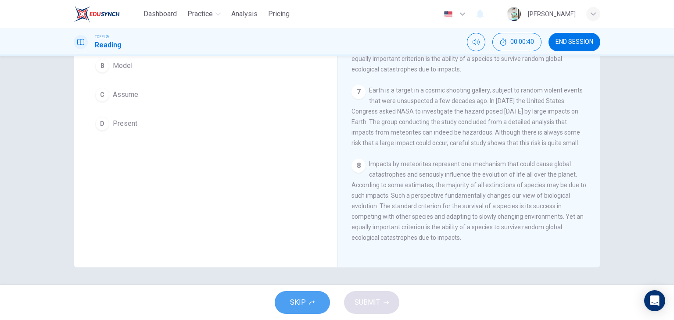
click at [306, 305] on button "SKIP" at bounding box center [302, 302] width 55 height 23
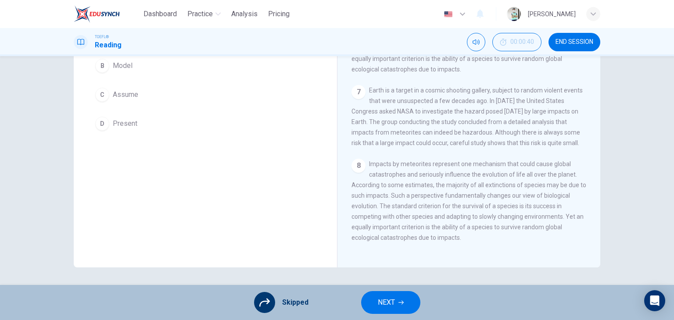
click at [378, 297] on span "NEXT" at bounding box center [386, 303] width 17 height 12
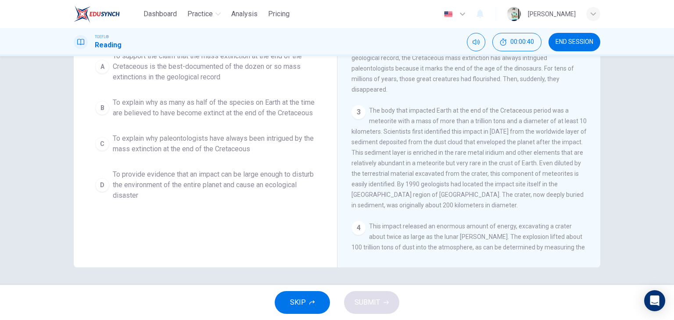
click at [299, 303] on span "SKIP" at bounding box center [298, 303] width 16 height 12
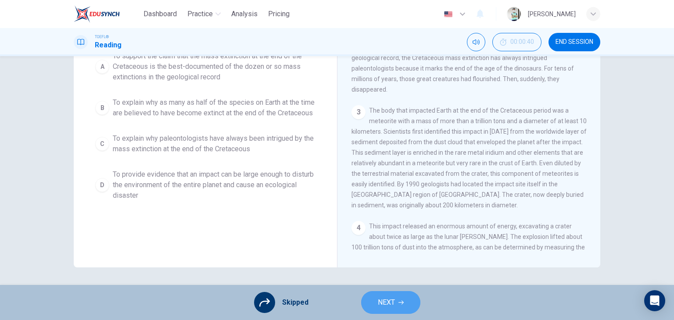
click at [386, 313] on button "NEXT" at bounding box center [390, 302] width 59 height 23
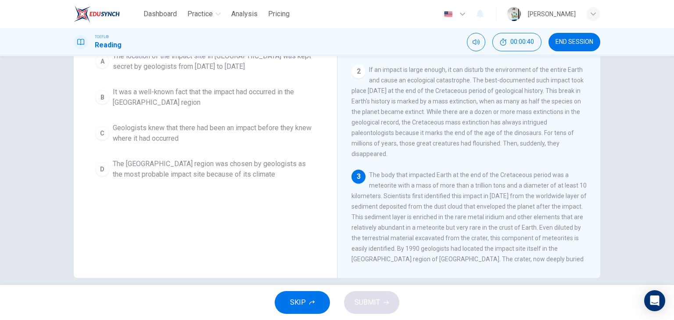
click at [297, 301] on span "SKIP" at bounding box center [298, 303] width 16 height 12
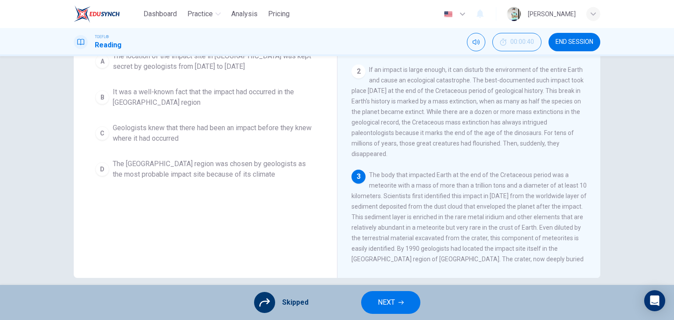
click at [383, 306] on span "NEXT" at bounding box center [386, 303] width 17 height 12
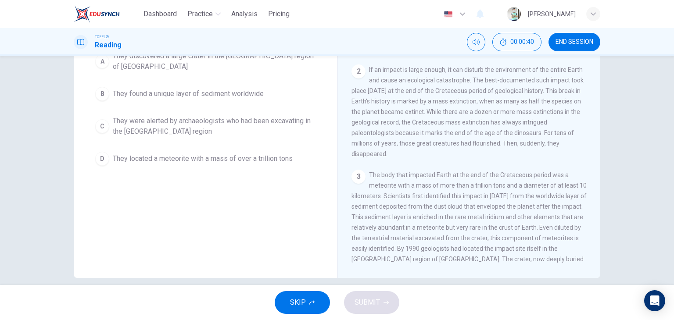
click at [311, 304] on icon "button" at bounding box center [311, 302] width 5 height 5
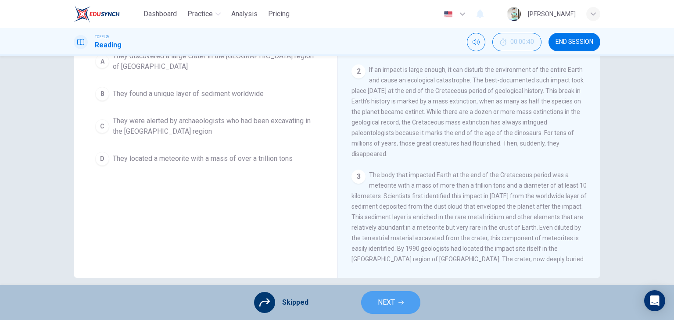
click at [365, 304] on button "NEXT" at bounding box center [390, 302] width 59 height 23
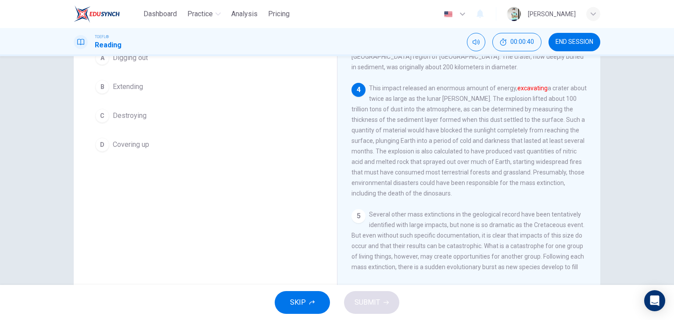
click at [299, 303] on span "SKIP" at bounding box center [298, 303] width 16 height 12
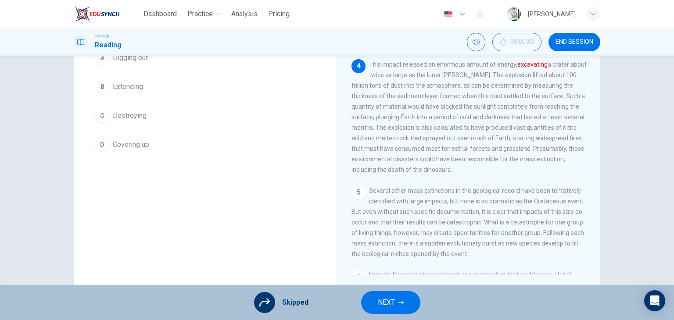
click at [383, 306] on span "NEXT" at bounding box center [386, 303] width 17 height 12
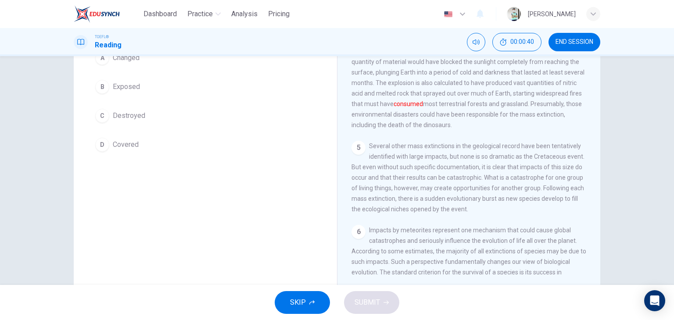
click at [312, 302] on icon "button" at bounding box center [311, 302] width 5 height 5
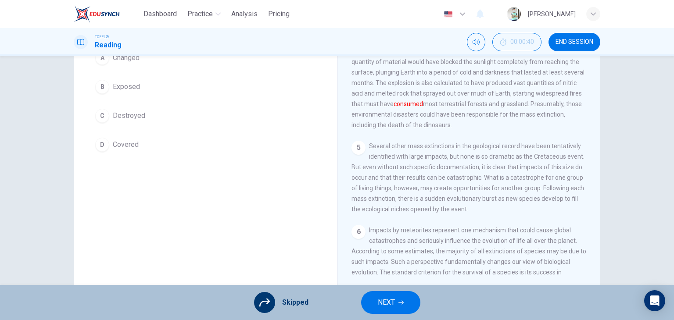
click at [381, 301] on span "NEXT" at bounding box center [386, 303] width 17 height 12
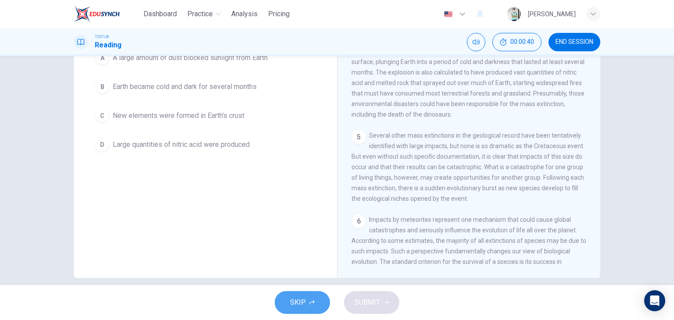
click at [324, 301] on button "SKIP" at bounding box center [302, 302] width 55 height 23
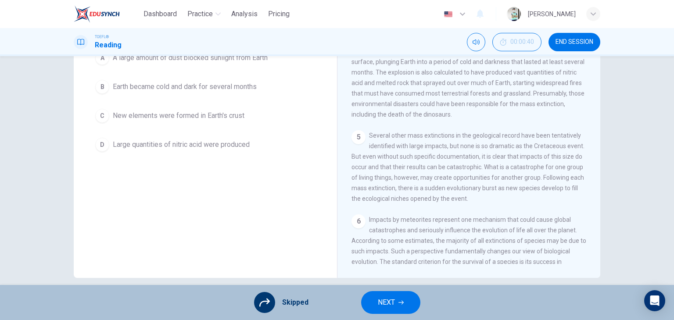
drag, startPoint x: 377, startPoint y: 300, endPoint x: 363, endPoint y: 300, distance: 13.6
click at [378, 300] on span "NEXT" at bounding box center [386, 303] width 17 height 12
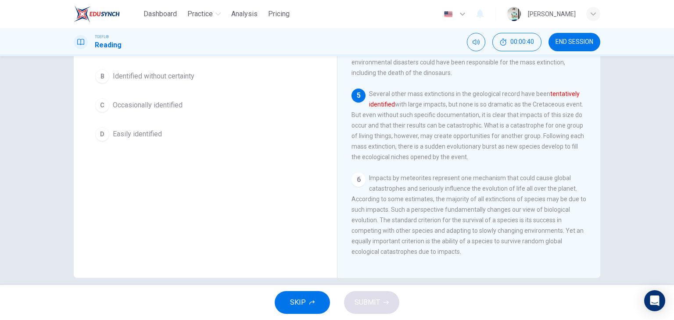
click at [323, 300] on button "SKIP" at bounding box center [302, 302] width 55 height 23
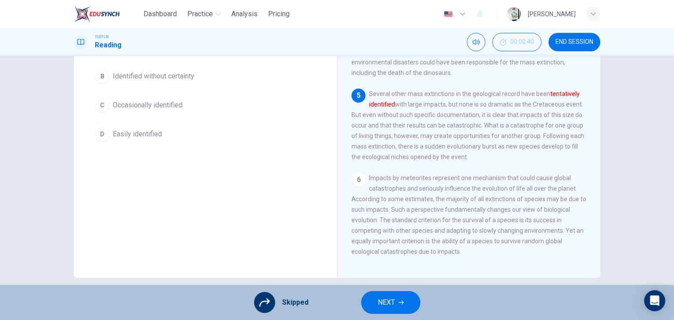
click at [378, 299] on span "NEXT" at bounding box center [386, 303] width 17 height 12
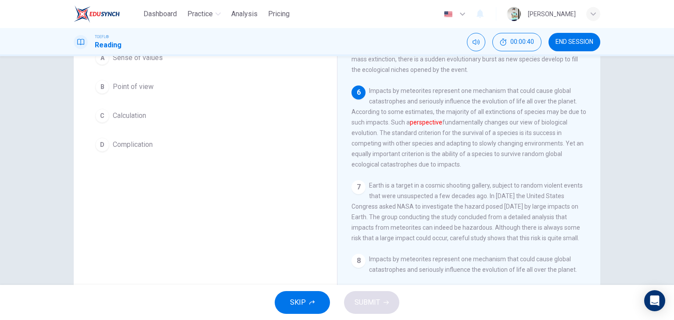
drag, startPoint x: 298, startPoint y: 299, endPoint x: 306, endPoint y: 300, distance: 8.3
click at [301, 300] on span "SKIP" at bounding box center [298, 303] width 16 height 12
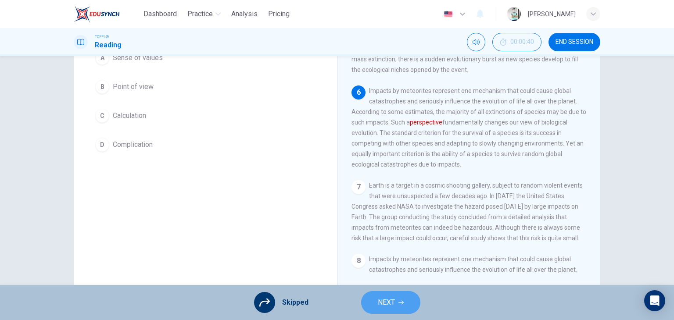
click at [379, 304] on span "NEXT" at bounding box center [386, 303] width 17 height 12
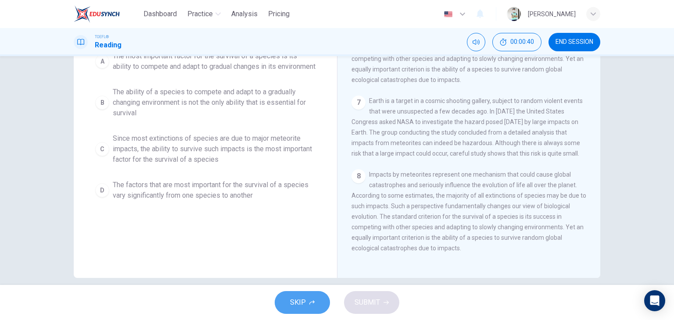
click at [309, 302] on icon "button" at bounding box center [311, 302] width 5 height 5
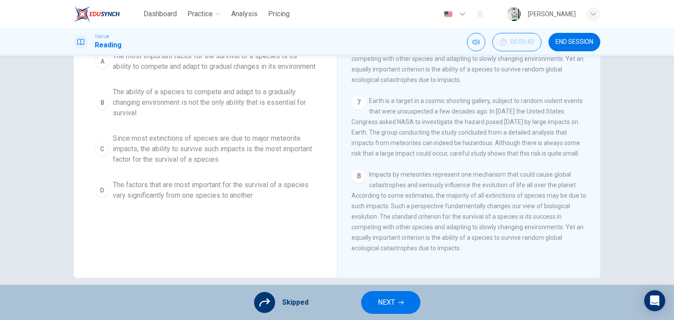
click at [373, 304] on button "NEXT" at bounding box center [390, 302] width 59 height 23
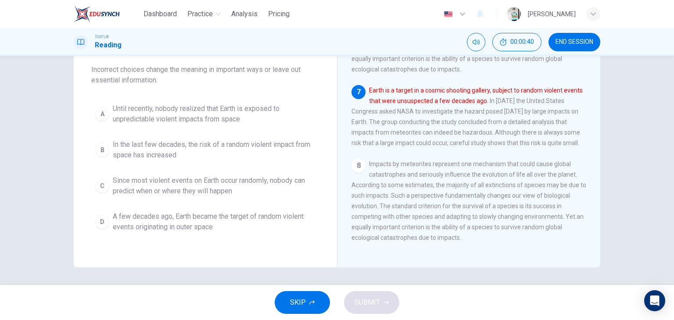
click at [316, 305] on button "SKIP" at bounding box center [302, 302] width 55 height 23
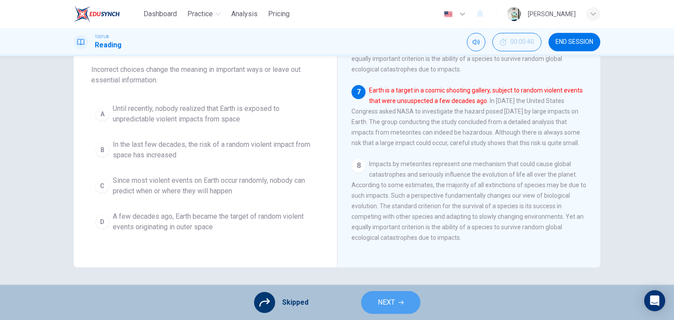
click at [372, 301] on button "NEXT" at bounding box center [390, 302] width 59 height 23
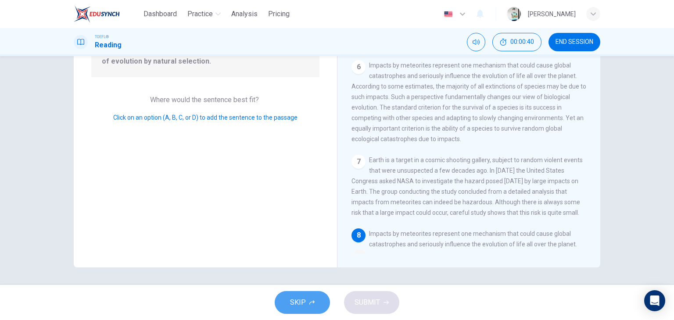
click at [325, 303] on button "SKIP" at bounding box center [302, 302] width 55 height 23
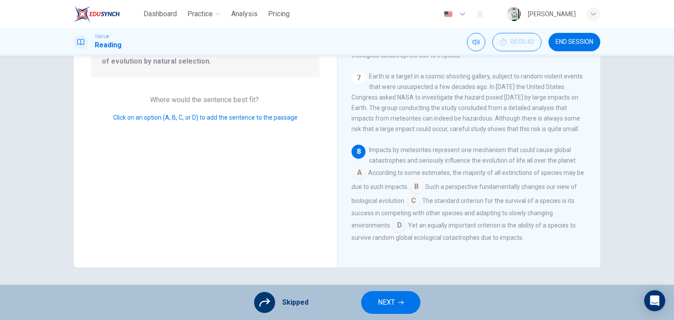
click at [370, 302] on button "NEXT" at bounding box center [390, 302] width 59 height 23
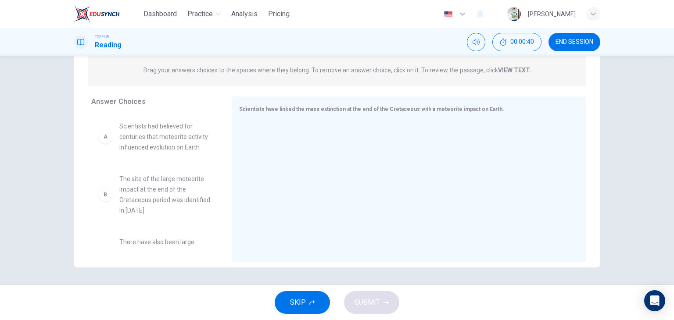
drag, startPoint x: 302, startPoint y: 312, endPoint x: 312, endPoint y: 314, distance: 9.8
click at [302, 313] on button "SKIP" at bounding box center [302, 302] width 55 height 23
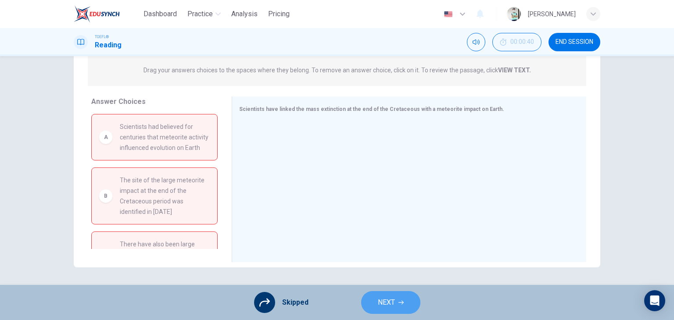
click at [379, 309] on button "NEXT" at bounding box center [390, 302] width 59 height 23
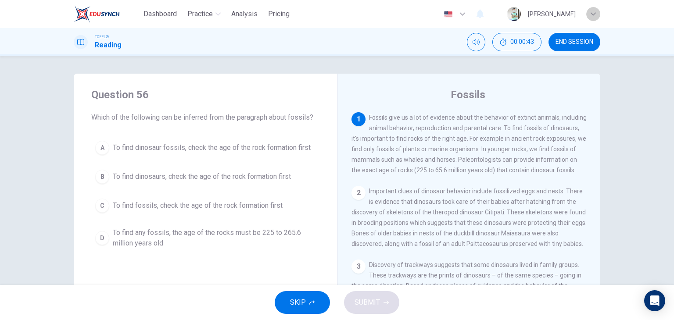
click at [591, 16] on icon "button" at bounding box center [593, 13] width 5 height 5
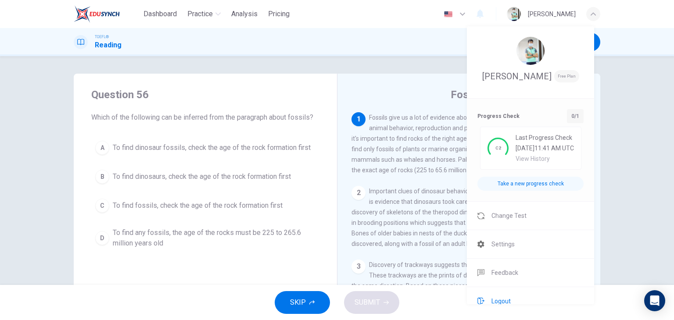
click at [493, 300] on span "Logout" at bounding box center [500, 301] width 19 height 11
